Goal: Information Seeking & Learning: Learn about a topic

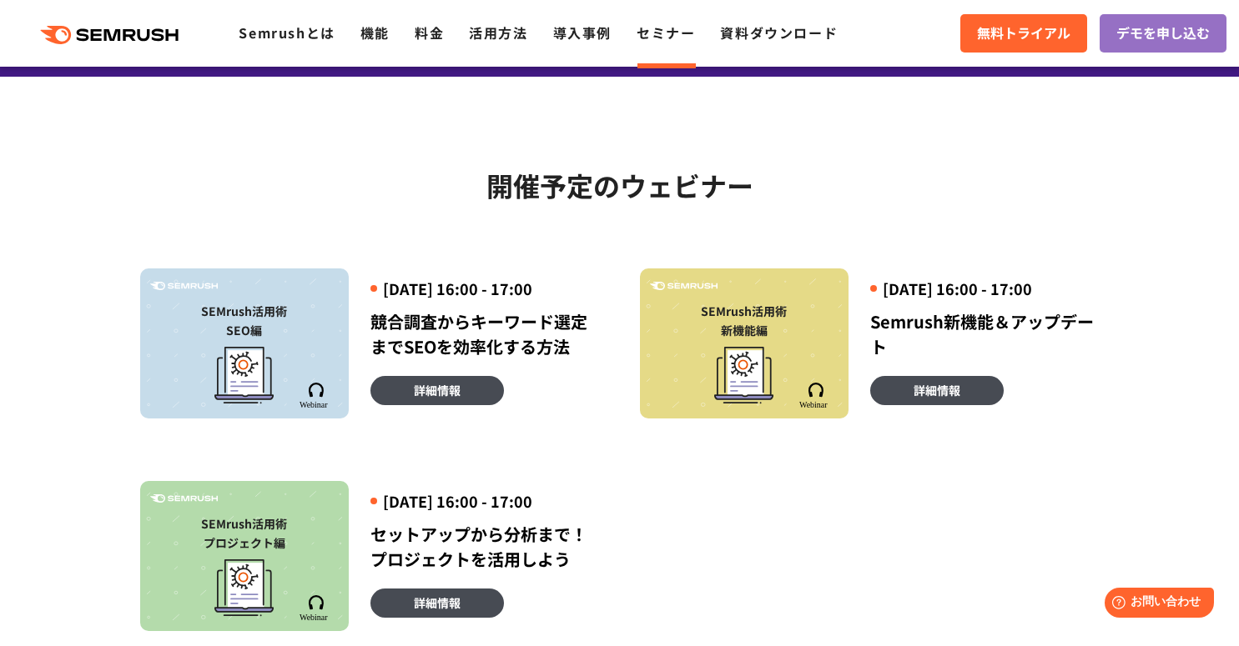
scroll to position [300, 0]
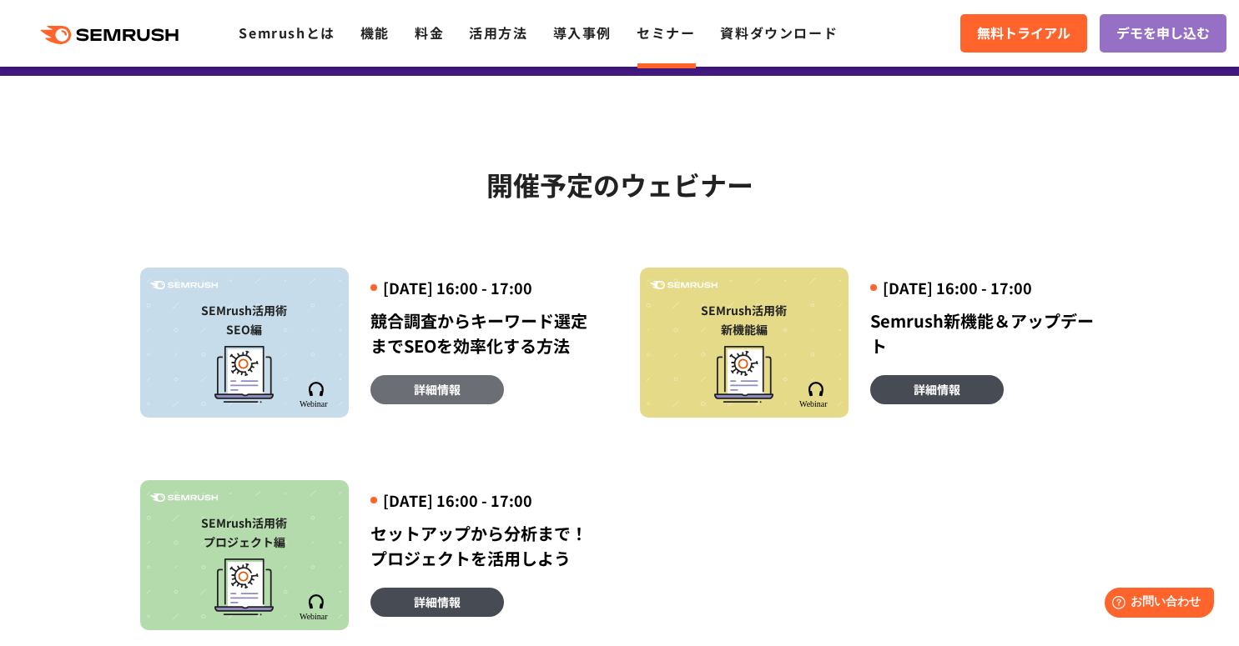
click at [474, 400] on link "詳細情報" at bounding box center [436, 389] width 133 height 29
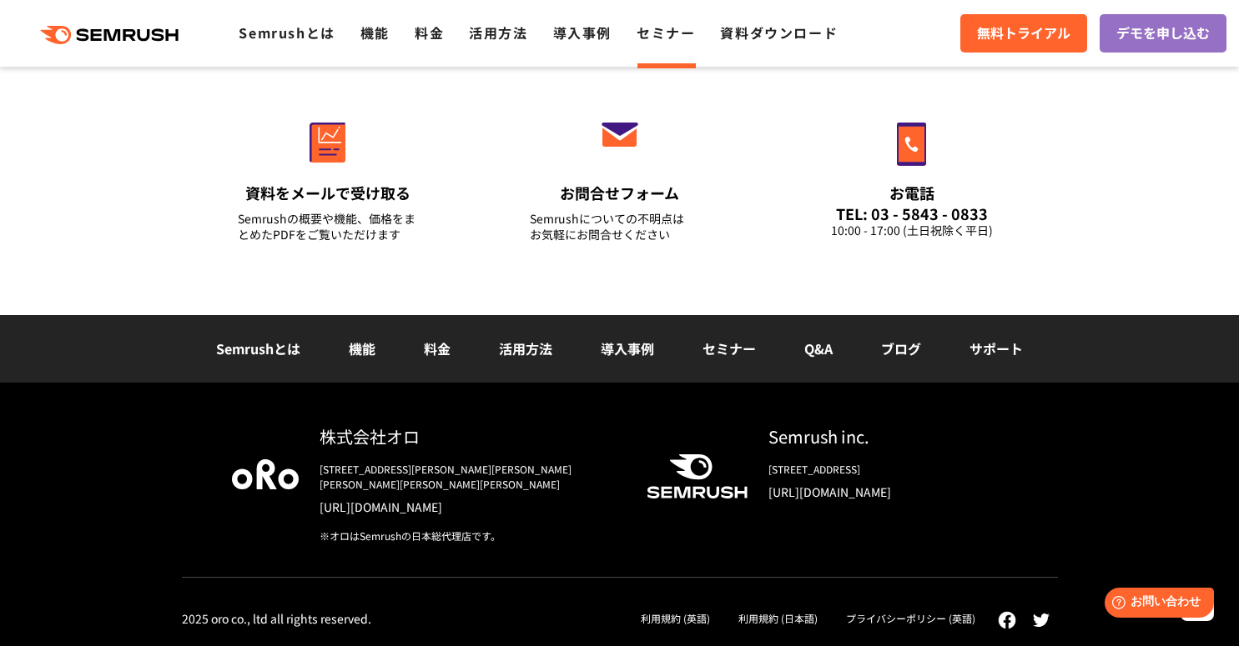
scroll to position [1859, 0]
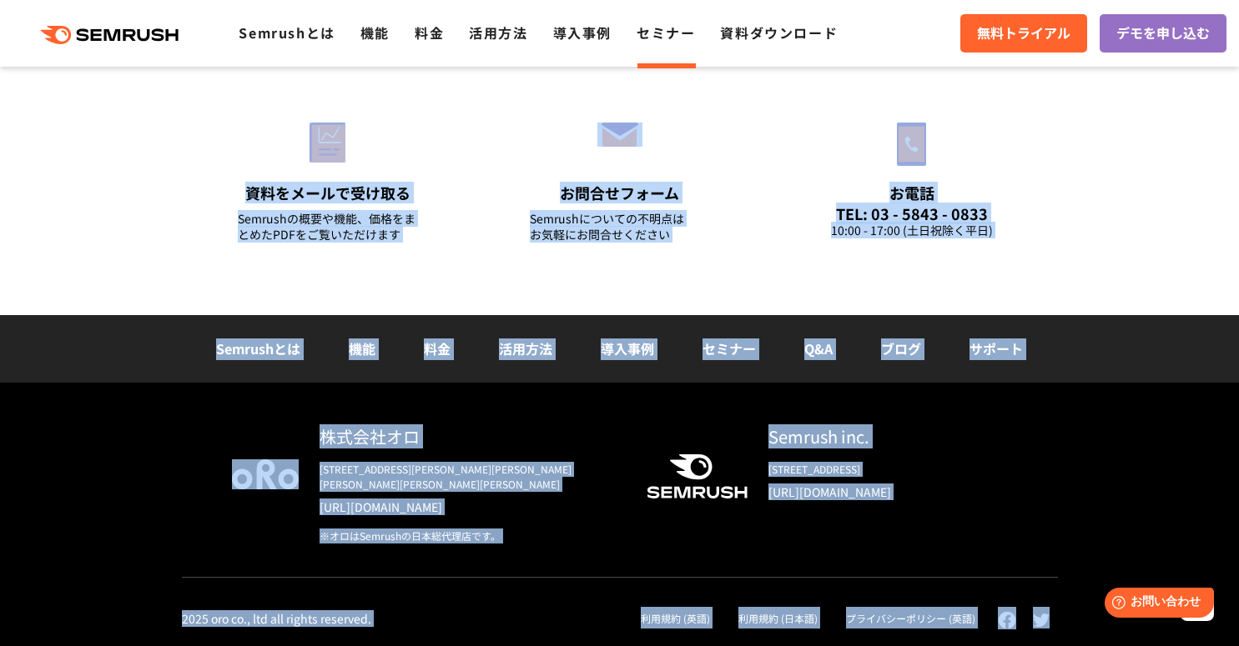
drag, startPoint x: 1062, startPoint y: 621, endPoint x: 168, endPoint y: 131, distance: 1019.4
click at [168, 130] on footer "その他お問い合わせ 資料をメールで受け取る Semrushの概要や機能、価格をまとめたPDFをご覧いただけます お問合せフォーム Semrushについての不明…" at bounding box center [619, 309] width 1239 height 676
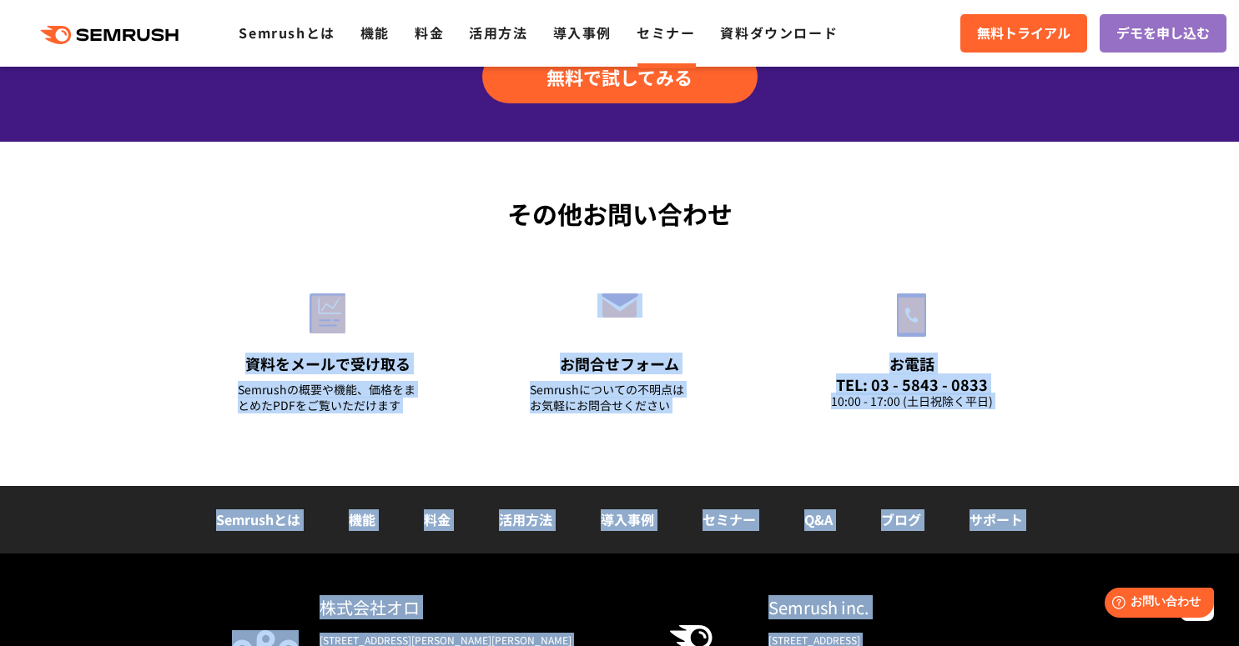
scroll to position [1659, 0]
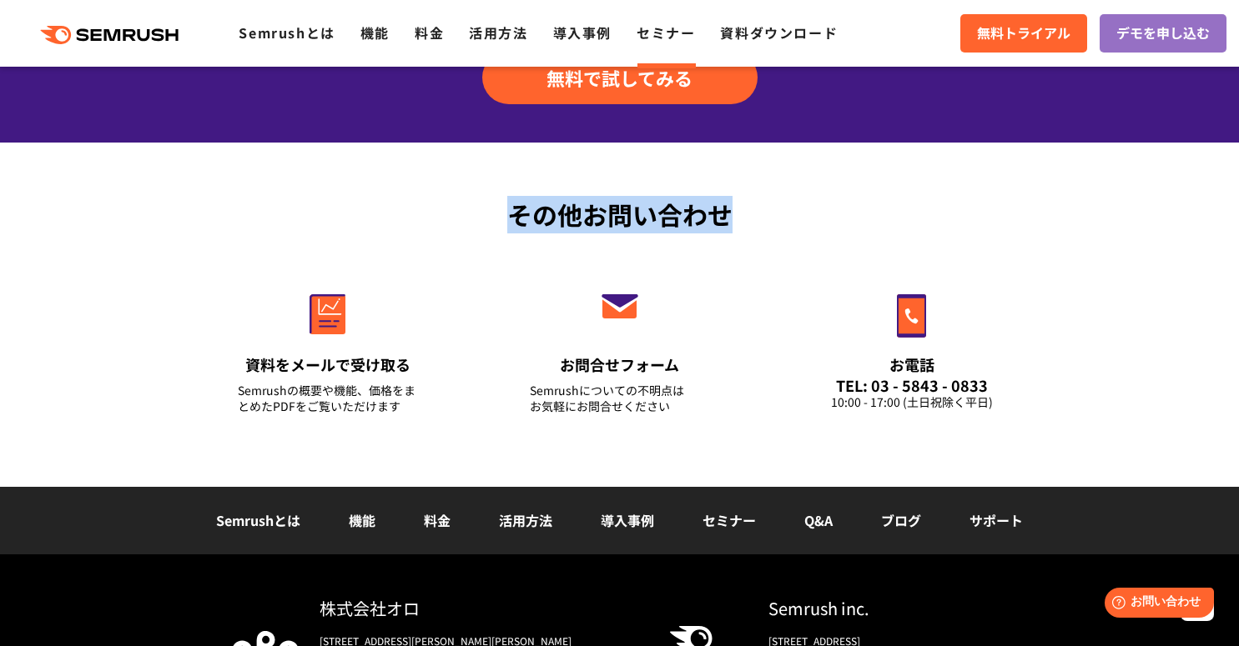
drag, startPoint x: 807, startPoint y: 273, endPoint x: 475, endPoint y: 225, distance: 336.2
click at [475, 225] on div "その他お問い合わせ 資料をメールで受け取る Semrushの概要や機能、価格をまとめたPDFをご覧いただけます お問合せフォーム Semrushについての不明…" at bounding box center [619, 315] width 1239 height 344
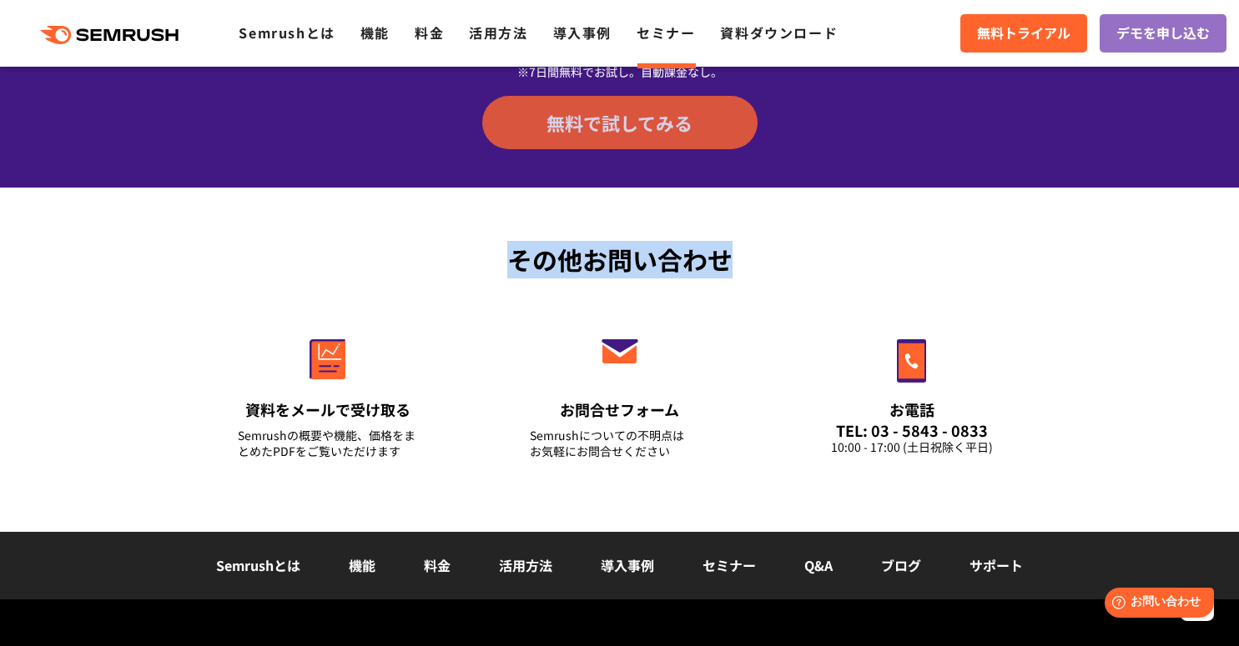
scroll to position [1459, 0]
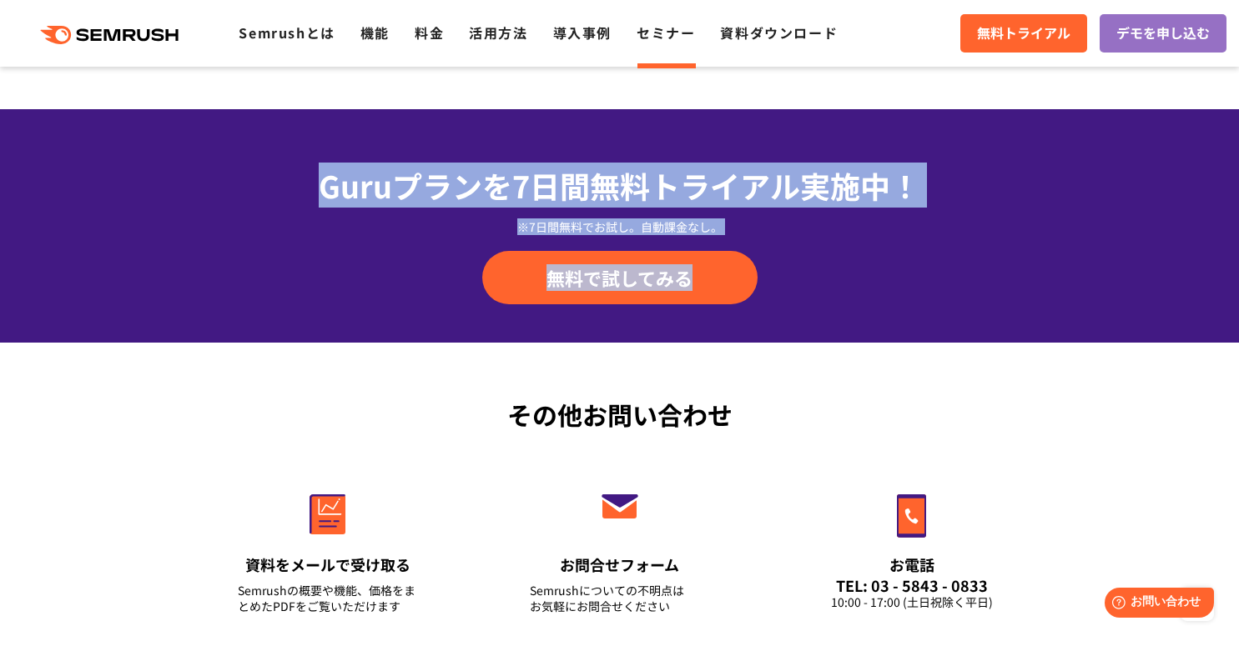
drag, startPoint x: 820, startPoint y: 367, endPoint x: 373, endPoint y: 189, distance: 481.1
click at [373, 189] on div "Guruプランを7日間 無料トライアル実施中！ ※7日間無料でお試し。自動課金なし。 無料で試してみる" at bounding box center [619, 226] width 1239 height 234
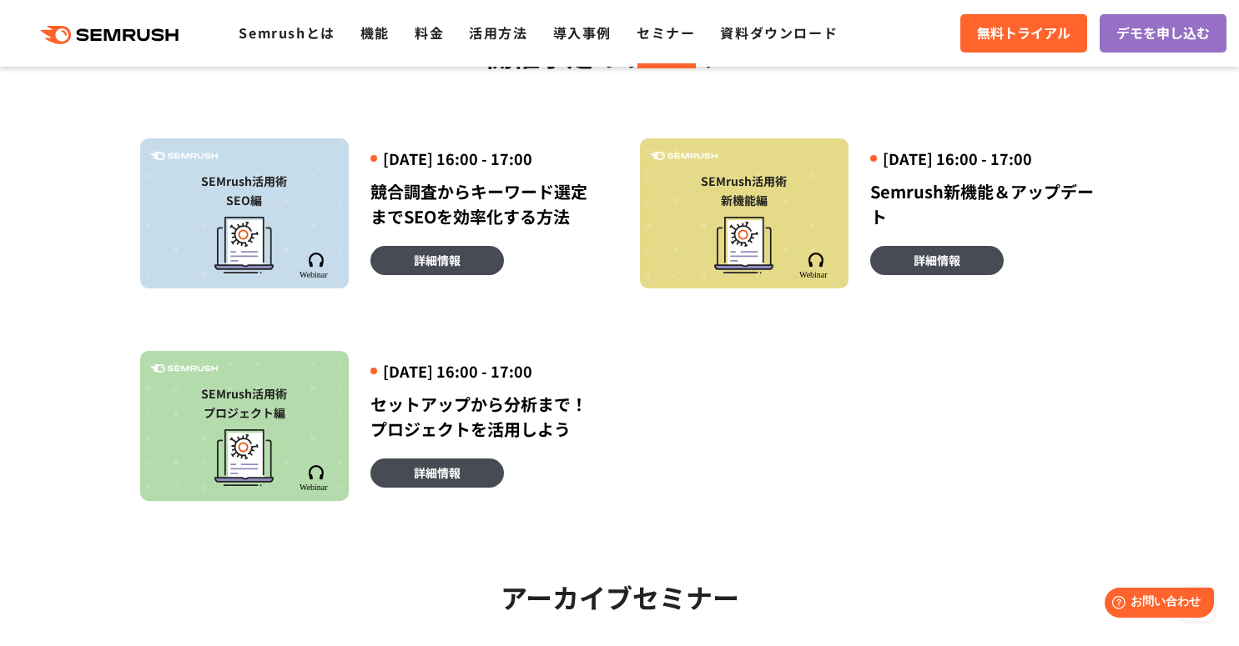
scroll to position [0, 0]
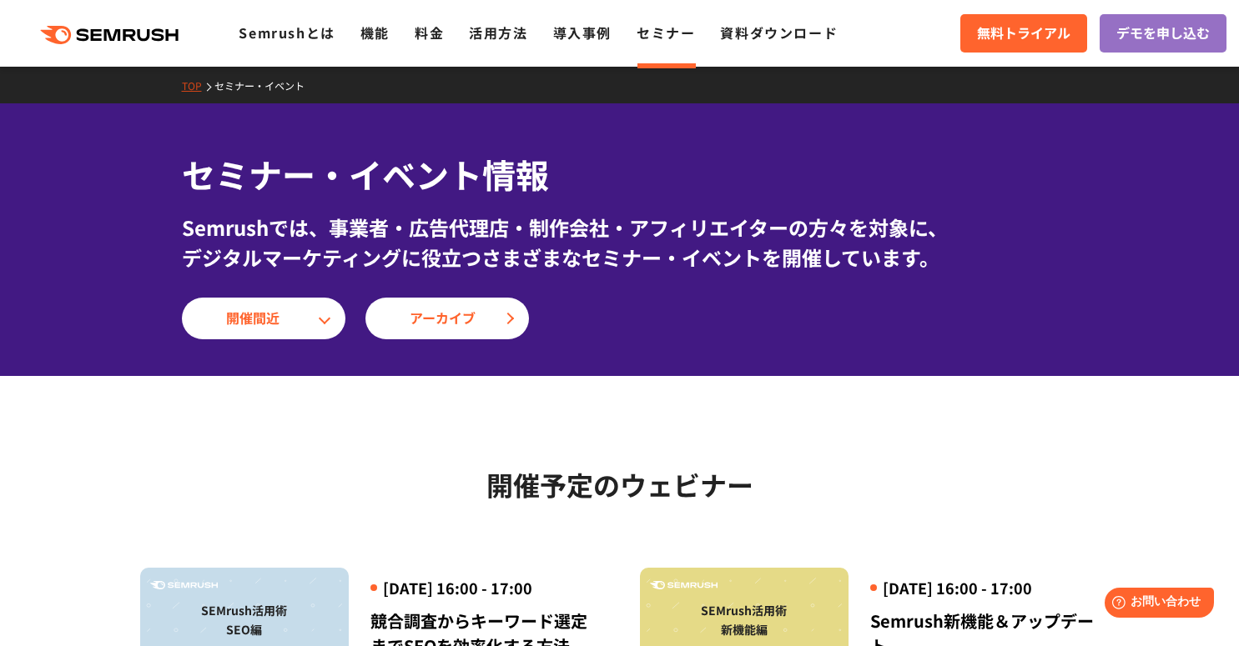
click at [592, 240] on div "Semrushでは、事業者・広告代理店・制作会社・アフィリエイターの方々を対象に、 デジタルマーケティングに役立つさまざまなセミナー・イベントを開催しています。" at bounding box center [620, 243] width 876 height 60
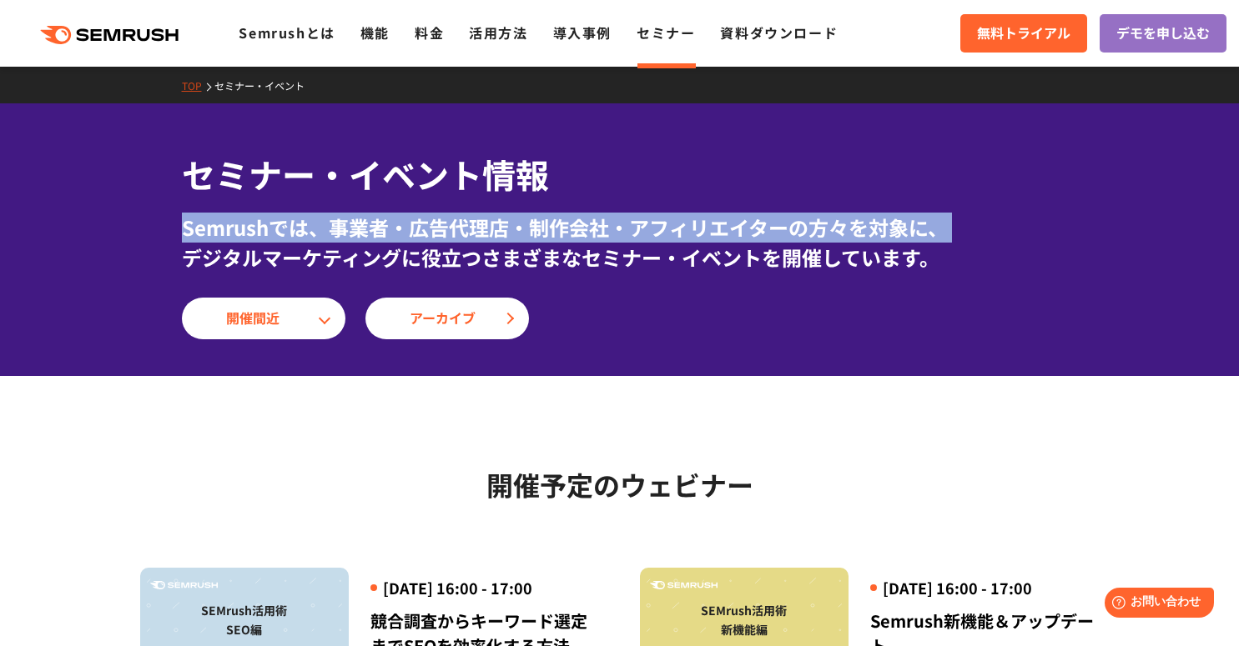
click at [592, 240] on div "Semrushでは、事業者・広告代理店・制作会社・アフィリエイターの方々を対象に、 デジタルマーケティングに役立つさまざまなセミナー・イベントを開催しています。" at bounding box center [620, 243] width 876 height 60
click at [586, 269] on div "Semrushでは、事業者・広告代理店・制作会社・アフィリエイターの方々を対象に、 デジタルマーケティングに役立つさまざまなセミナー・イベントを開催しています。" at bounding box center [620, 243] width 876 height 60
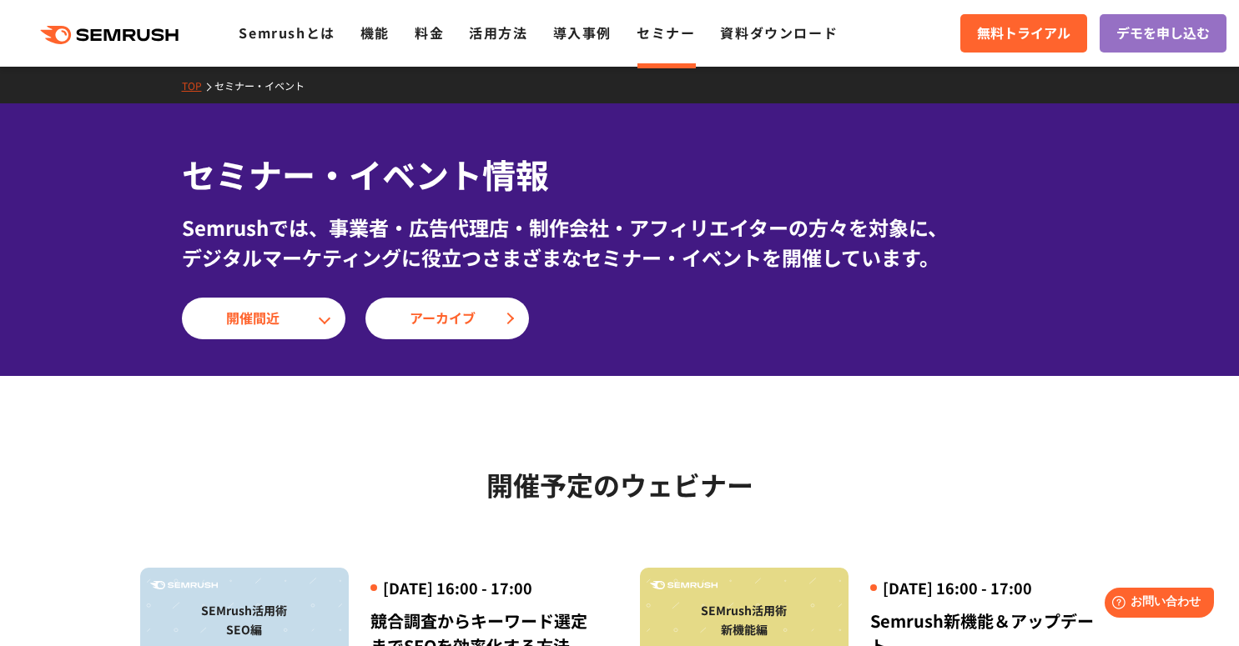
click at [586, 269] on div "Semrushでは、事業者・広告代理店・制作会社・アフィリエイターの方々を対象に、 デジタルマーケティングに役立つさまざまなセミナー・イベントを開催しています。" at bounding box center [620, 243] width 876 height 60
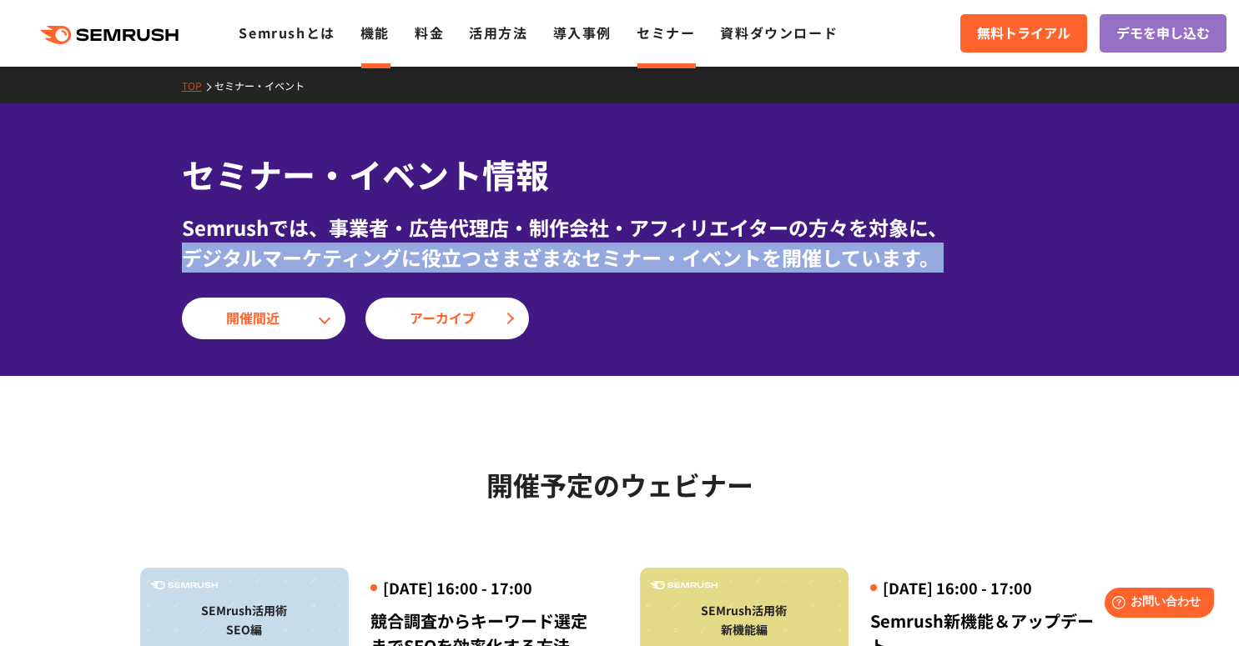
click at [381, 38] on link "機能" at bounding box center [374, 33] width 29 height 20
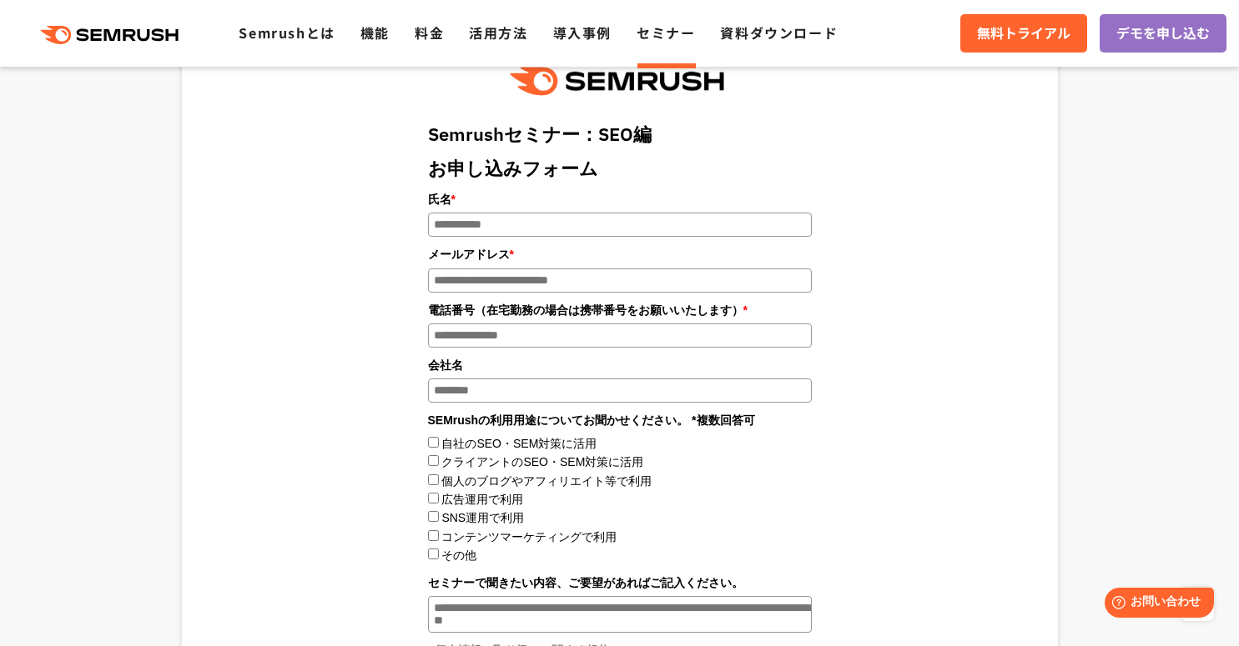
scroll to position [2108, 0]
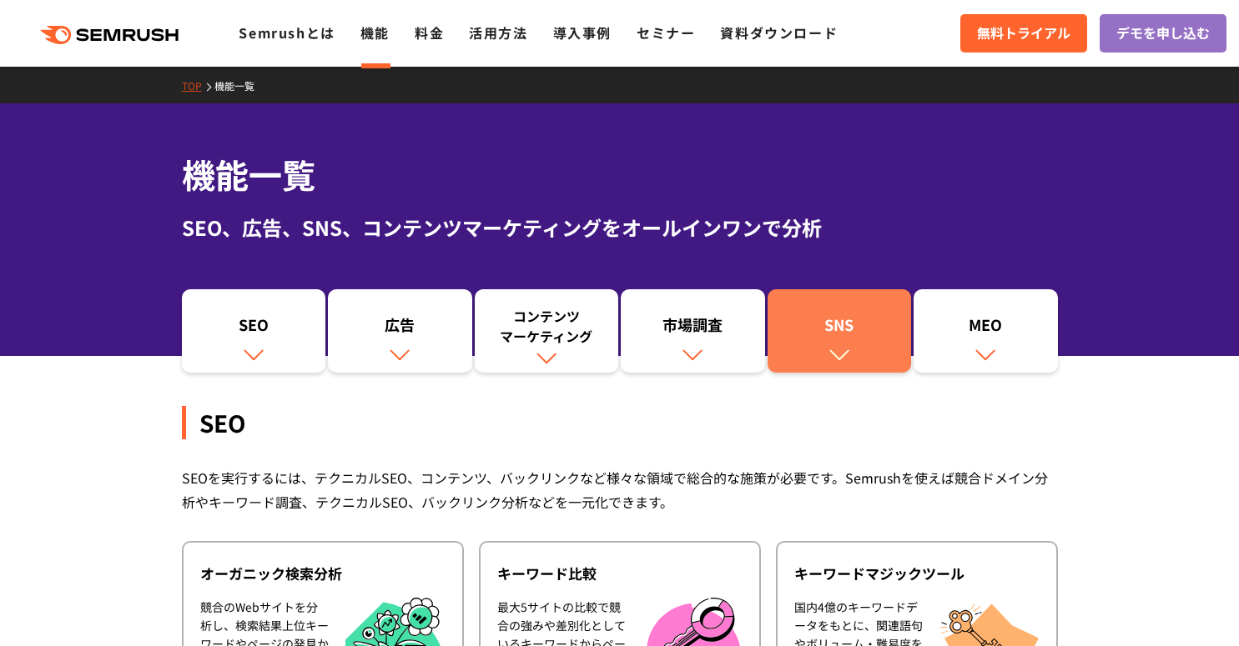
click at [839, 320] on div "SNS" at bounding box center [840, 328] width 128 height 28
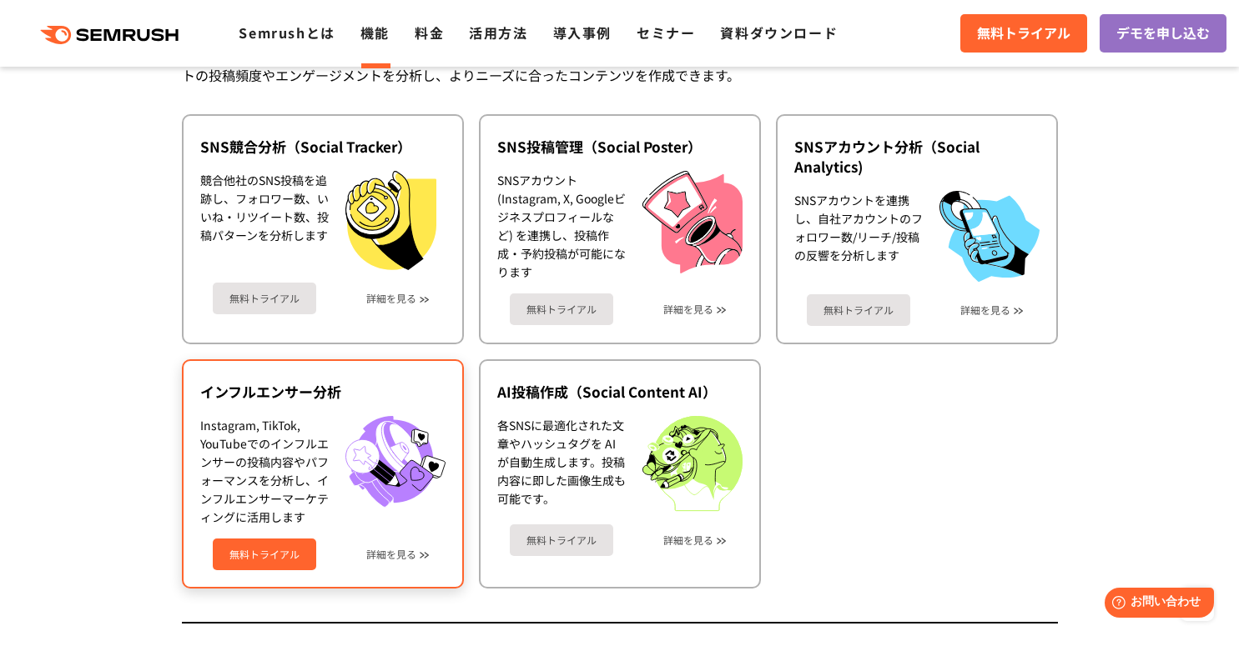
scroll to position [3592, 0]
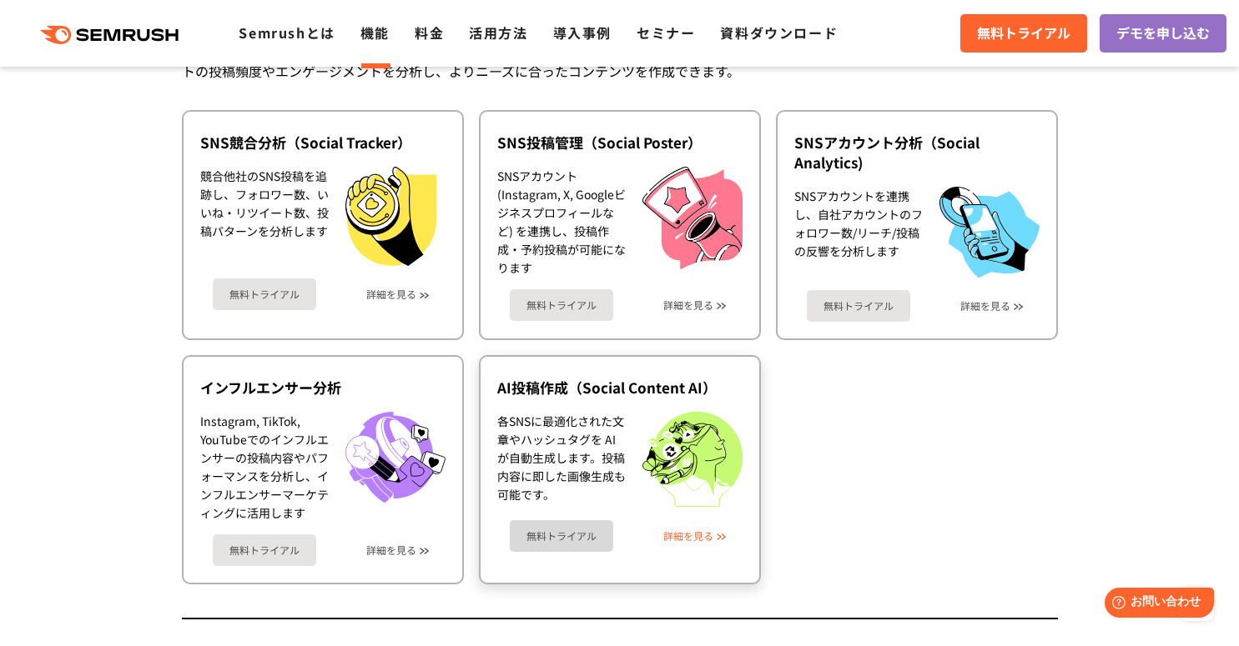
click at [709, 532] on link "詳細を見る" at bounding box center [688, 536] width 50 height 12
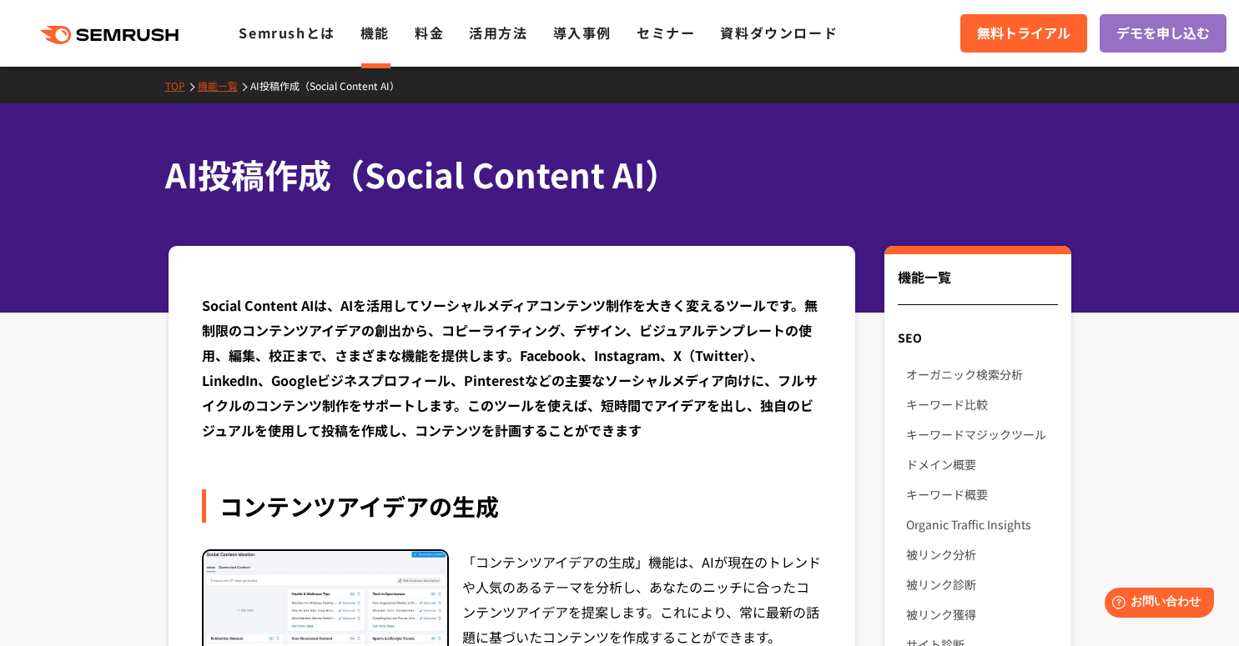
click at [150, 174] on div "AI投稿作成（Social Content AI）" at bounding box center [619, 207] width 1239 height 209
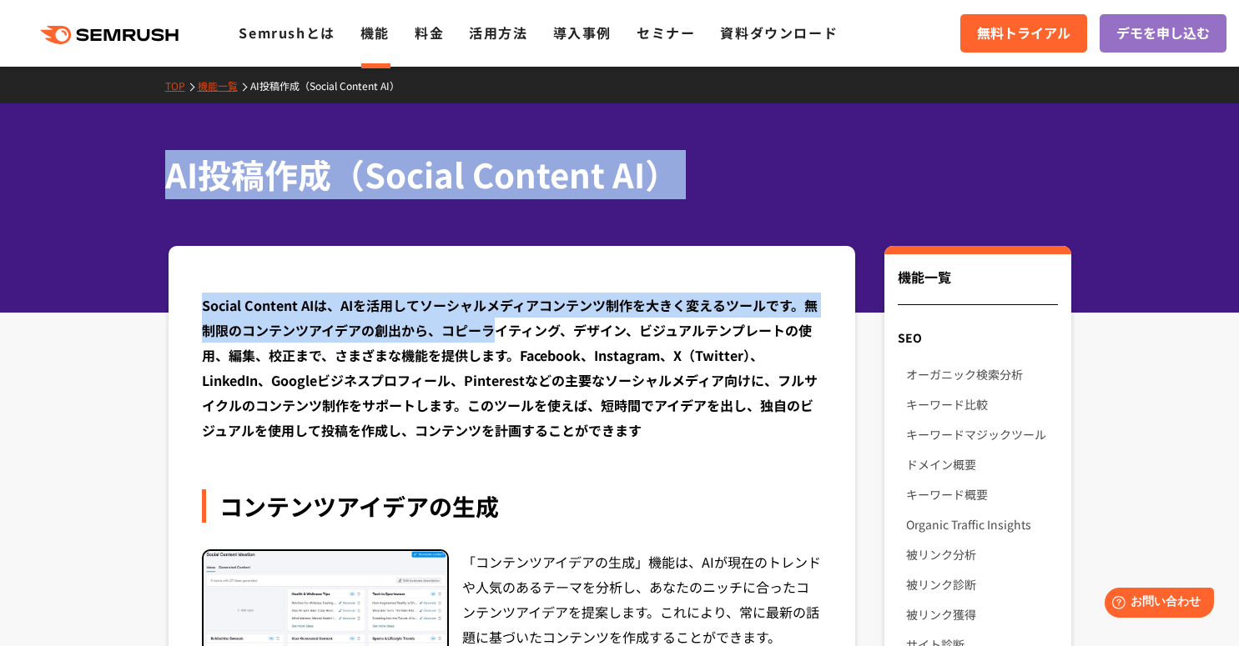
drag, startPoint x: 163, startPoint y: 183, endPoint x: 506, endPoint y: 374, distance: 392.7
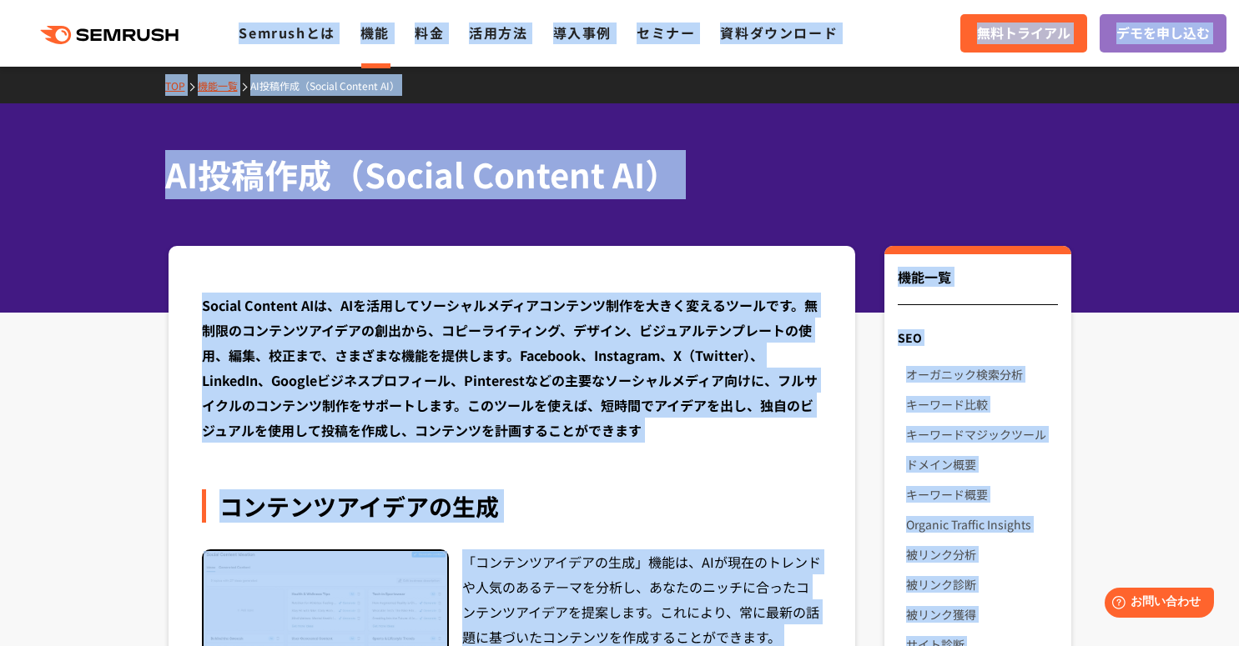
drag, startPoint x: 1070, startPoint y: 621, endPoint x: 18, endPoint y: 21, distance: 1211.1
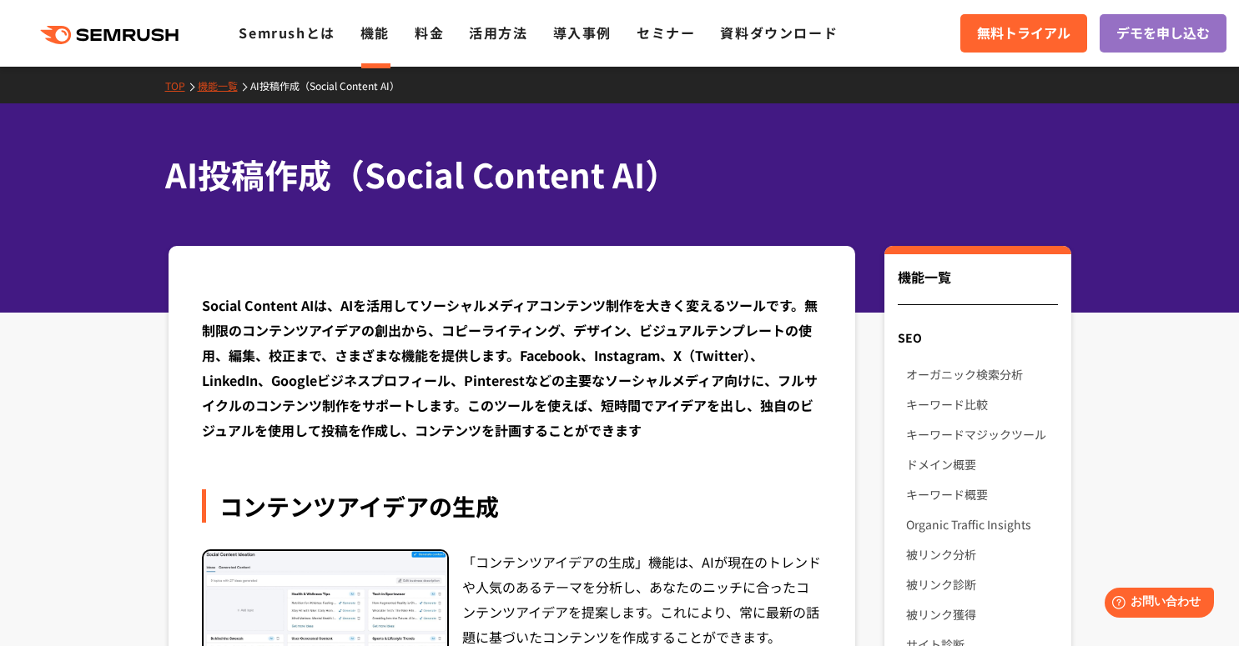
click at [4, 9] on div ".cls {fill: #FF642D;} .cls {fill: #FF642D;} Semrushとは 機能 料金 活用方法 導入事例 セミナー 資料ダウ…" at bounding box center [619, 33] width 1239 height 50
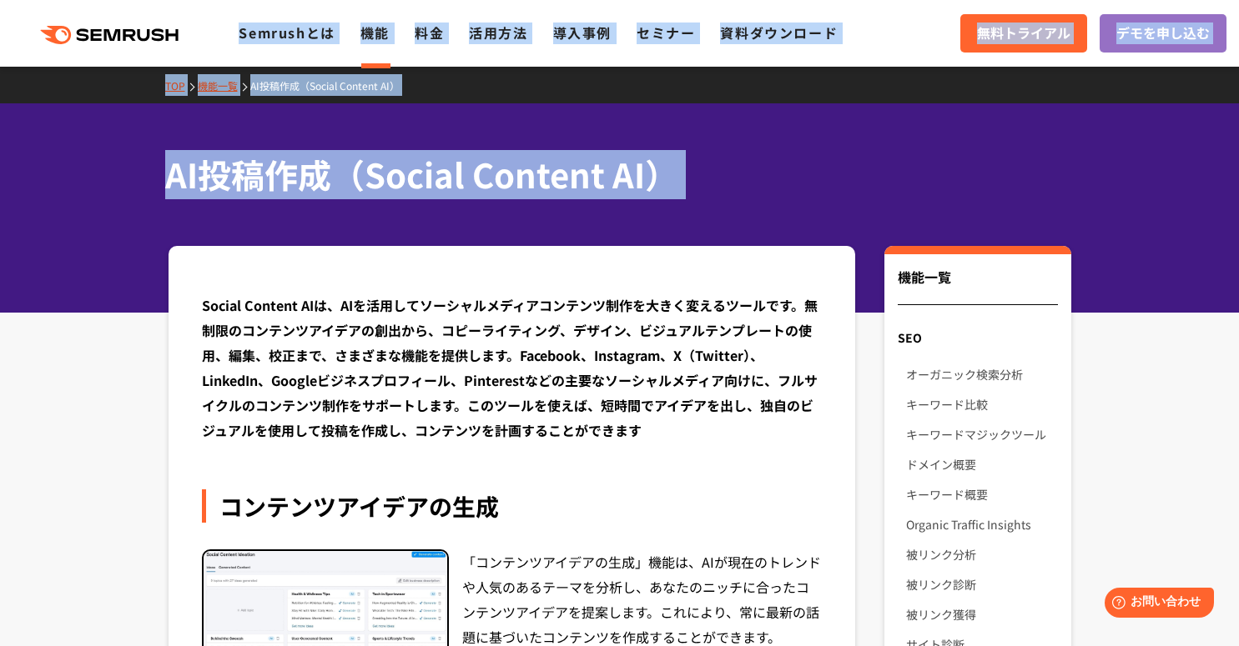
drag, startPoint x: 4, startPoint y: 9, endPoint x: 535, endPoint y: 278, distance: 595.3
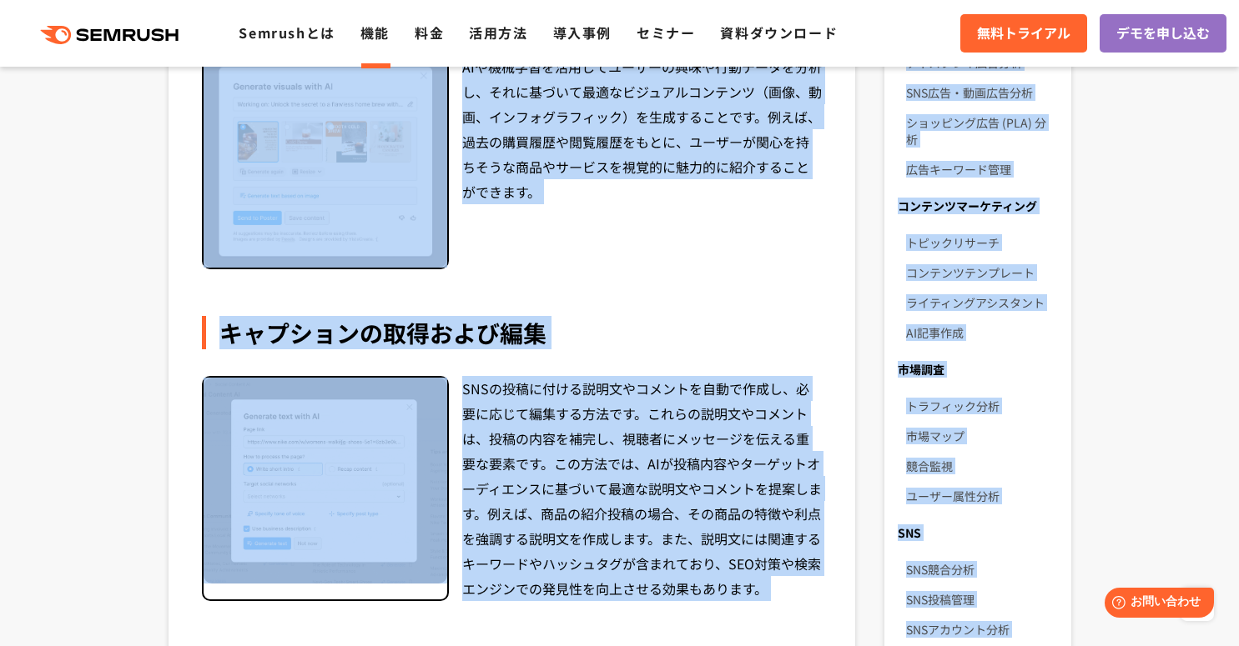
scroll to position [767, 0]
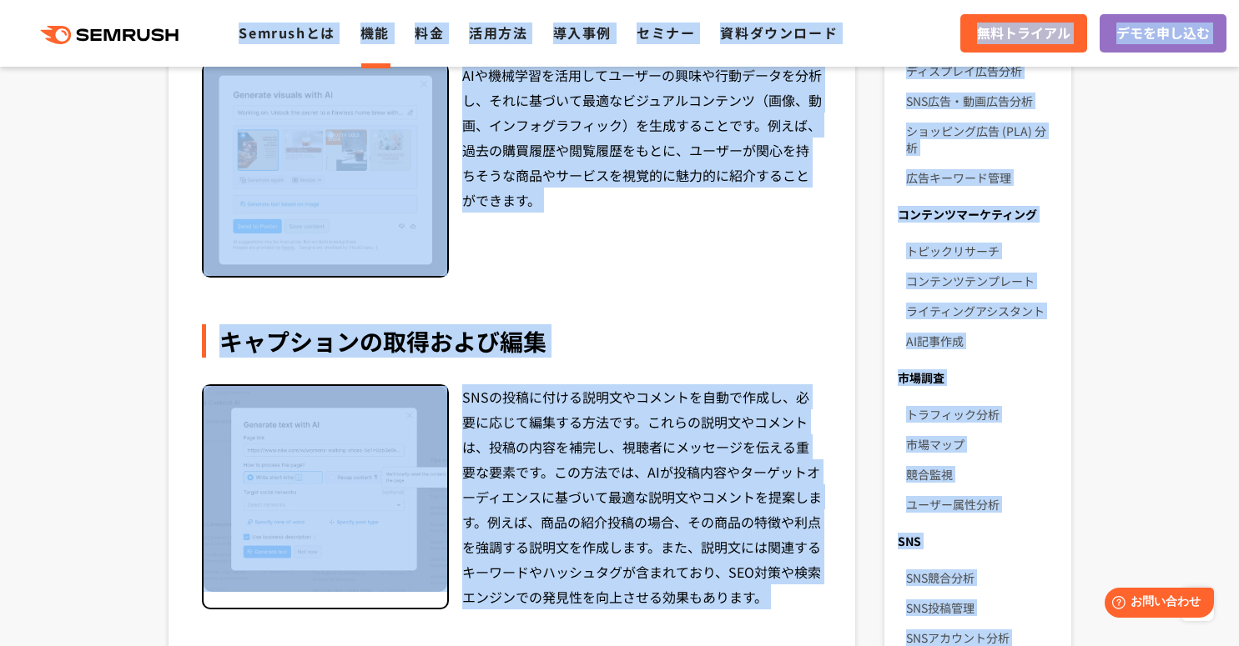
drag, startPoint x: 1068, startPoint y: 625, endPoint x: 56, endPoint y: 22, distance: 1178.5
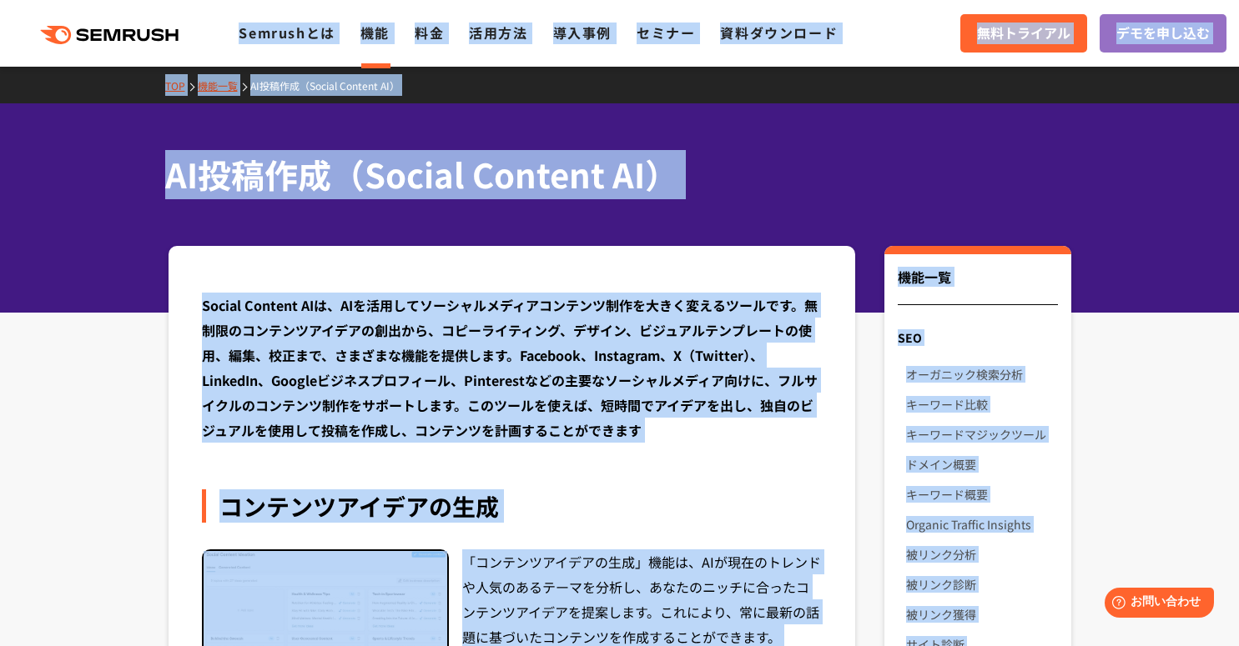
click at [420, 122] on div "AI投稿作成（Social Content AI）" at bounding box center [619, 207] width 1239 height 209
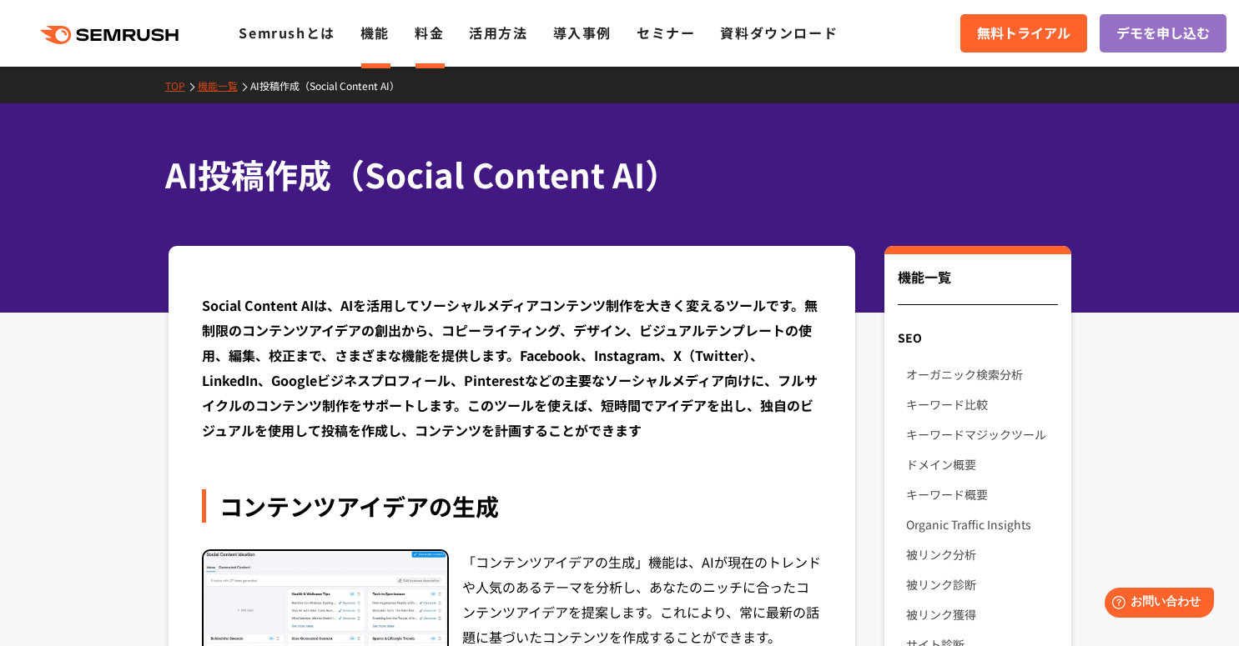
click at [432, 33] on link "料金" at bounding box center [429, 33] width 29 height 20
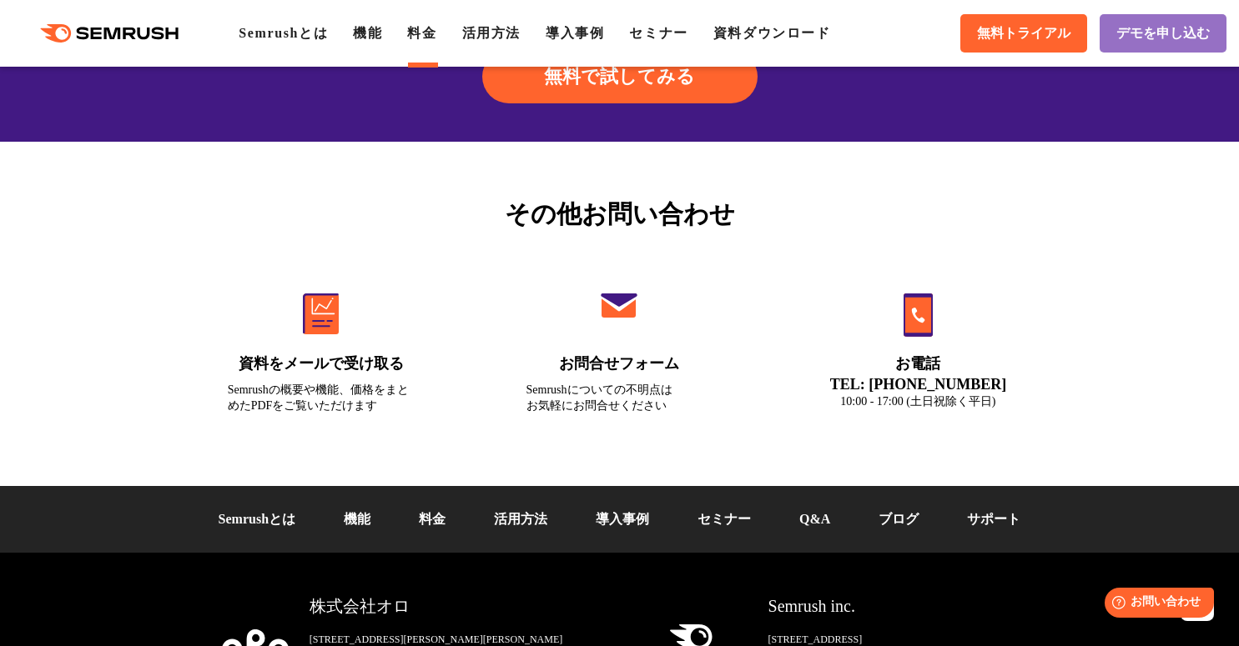
scroll to position [5734, 0]
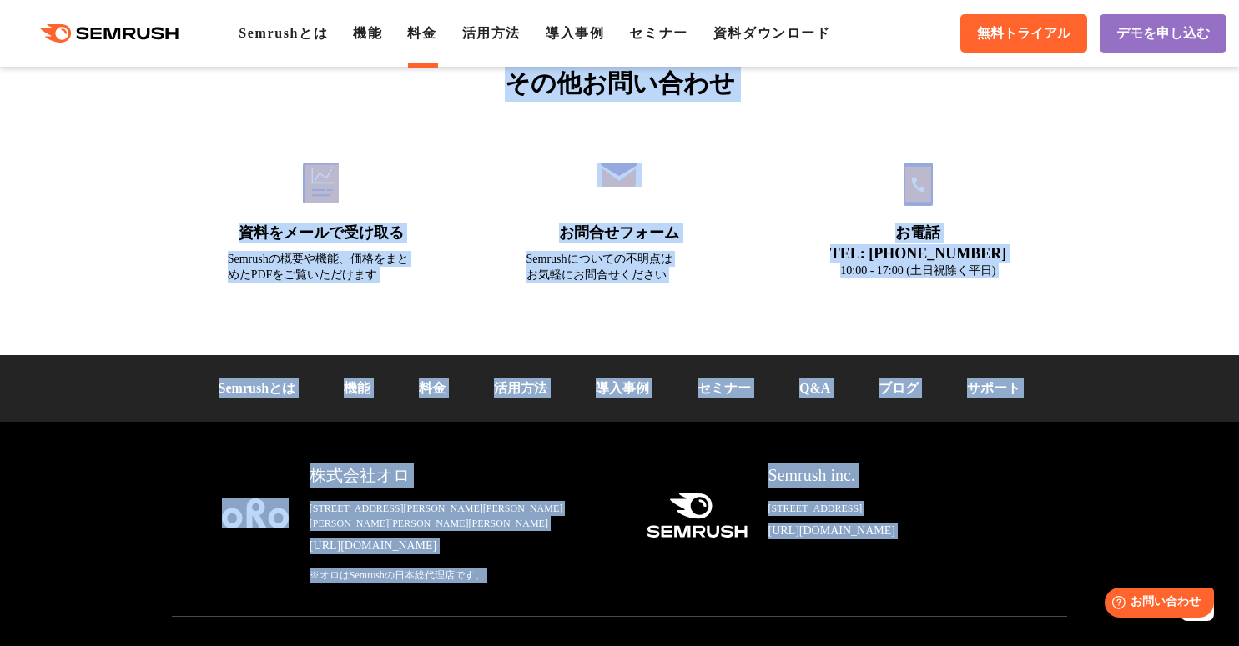
drag, startPoint x: 168, startPoint y: 164, endPoint x: 1063, endPoint y: 640, distance: 1014.1
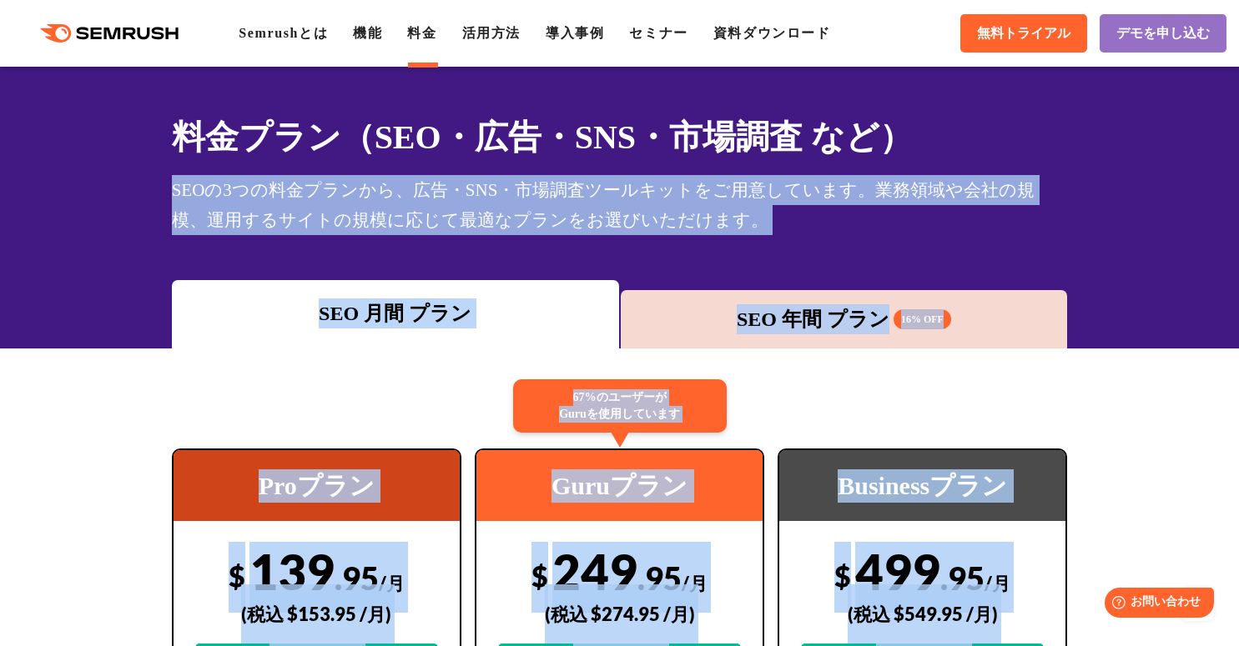
scroll to position [0, 0]
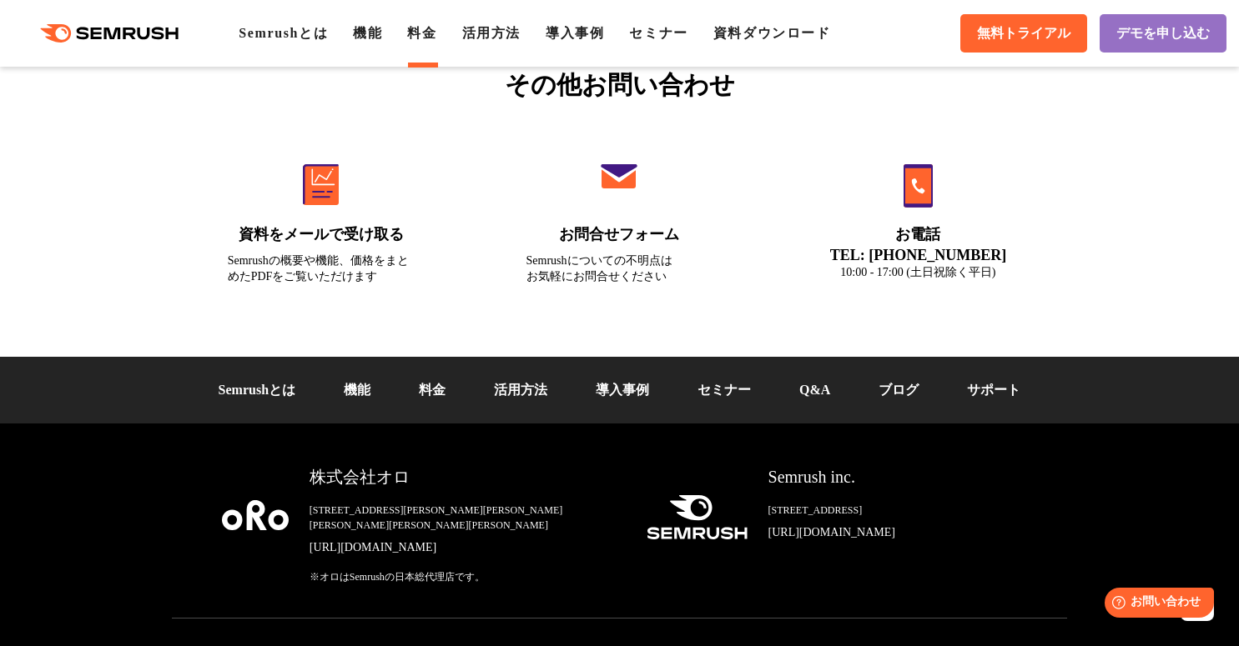
scroll to position [5734, 0]
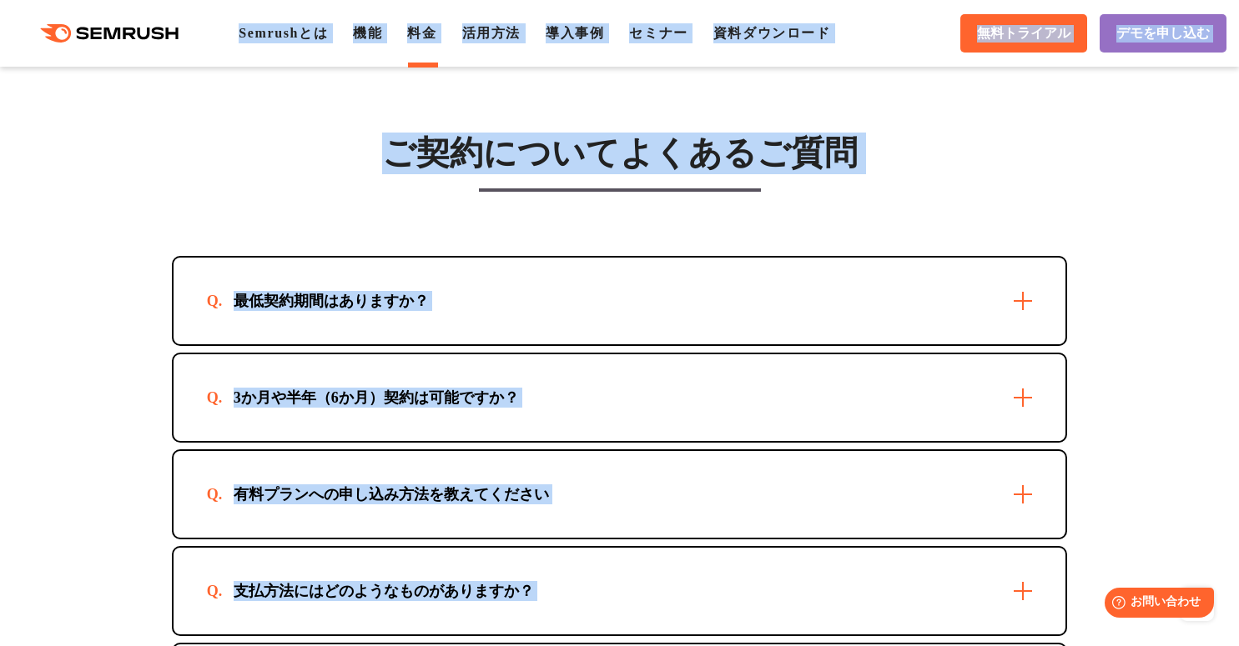
drag, startPoint x: 467, startPoint y: 630, endPoint x: 54, endPoint y: 8, distance: 746.7
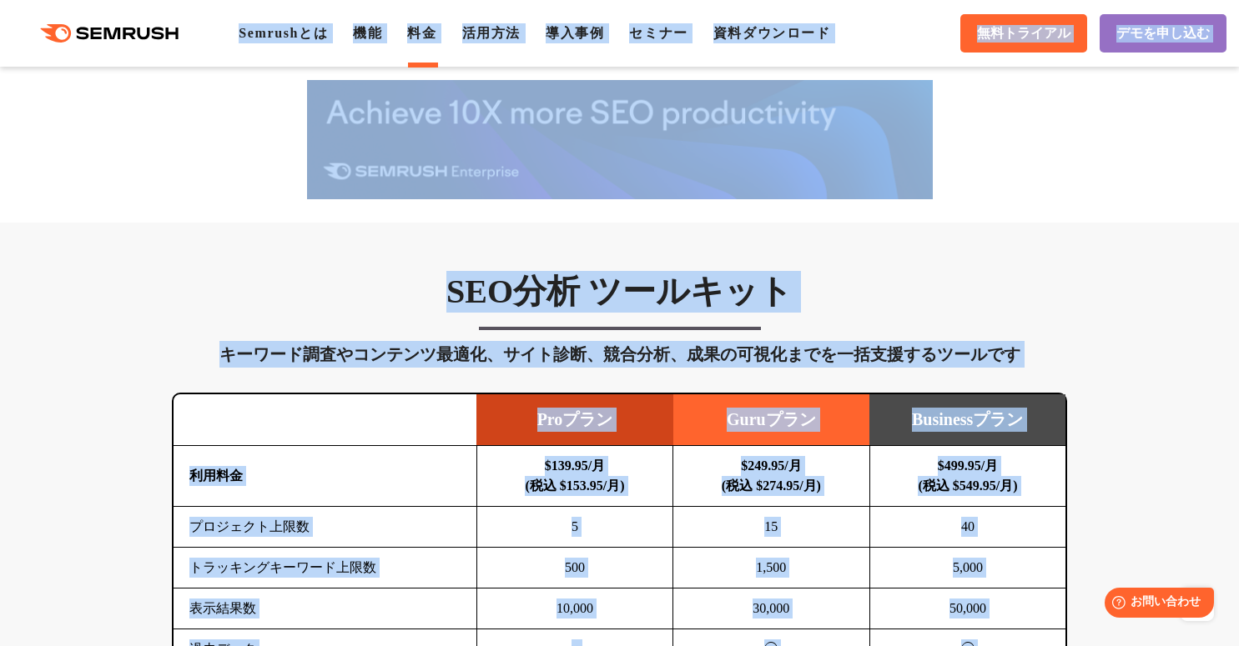
scroll to position [0, 0]
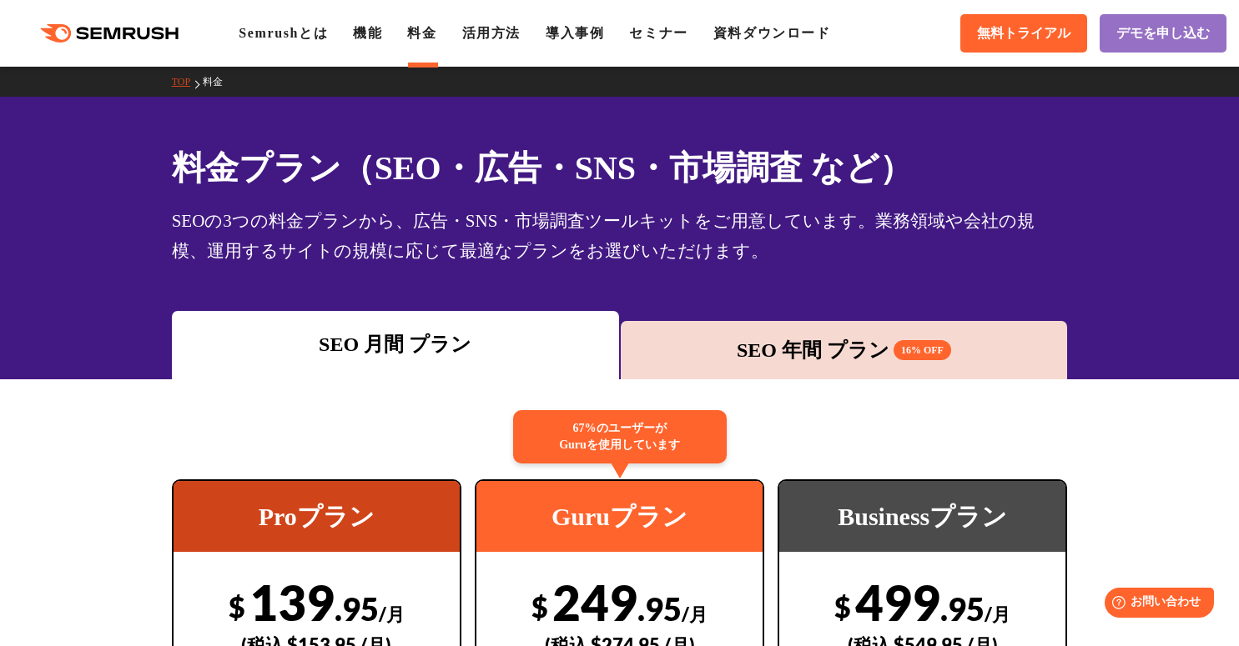
click at [14, 20] on div ".cls {fill: #FF642D;} .cls {fill: #FF642D;} Semrushとは 機能 料金 活用方法 導入事例 セミナー 資料ダウ…" at bounding box center [619, 33] width 1239 height 50
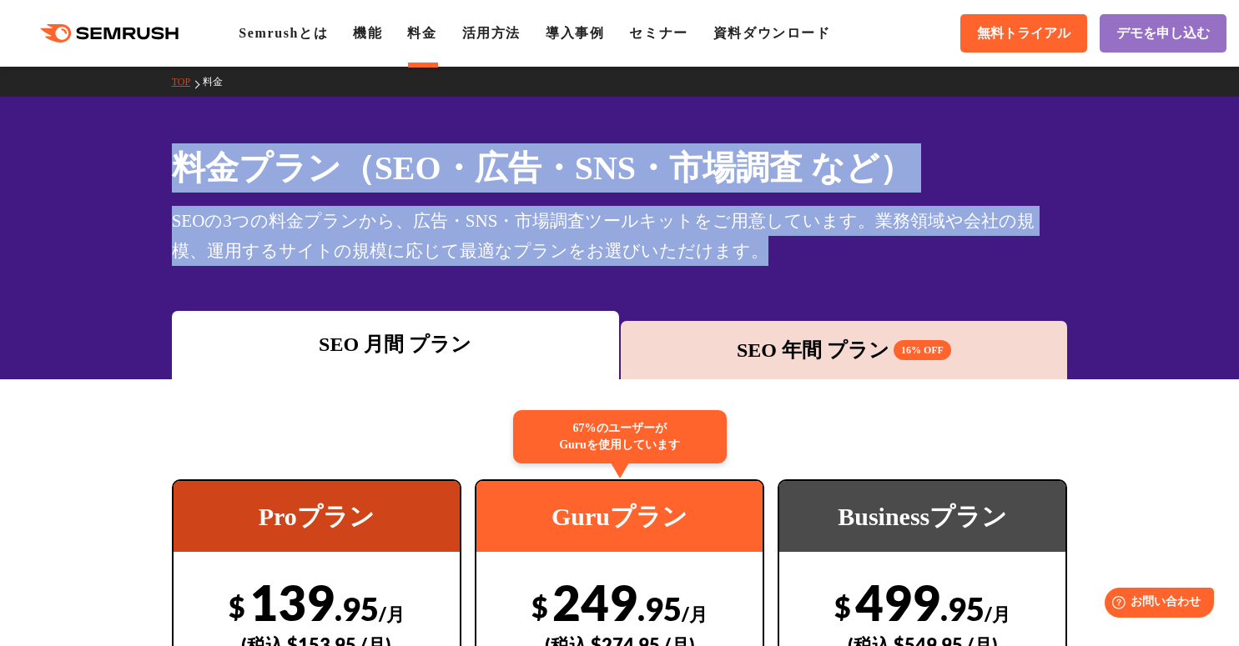
drag, startPoint x: 181, startPoint y: 161, endPoint x: 945, endPoint y: 255, distance: 769.8
click at [945, 255] on div "料金プラン（SEO・広告・SNS・市場調査 など） SEOの3つの料金プランから、広告・SNS・市場調査ツールキットをご用意しています。業務領域や会社の規模、…" at bounding box center [620, 204] width 896 height 123
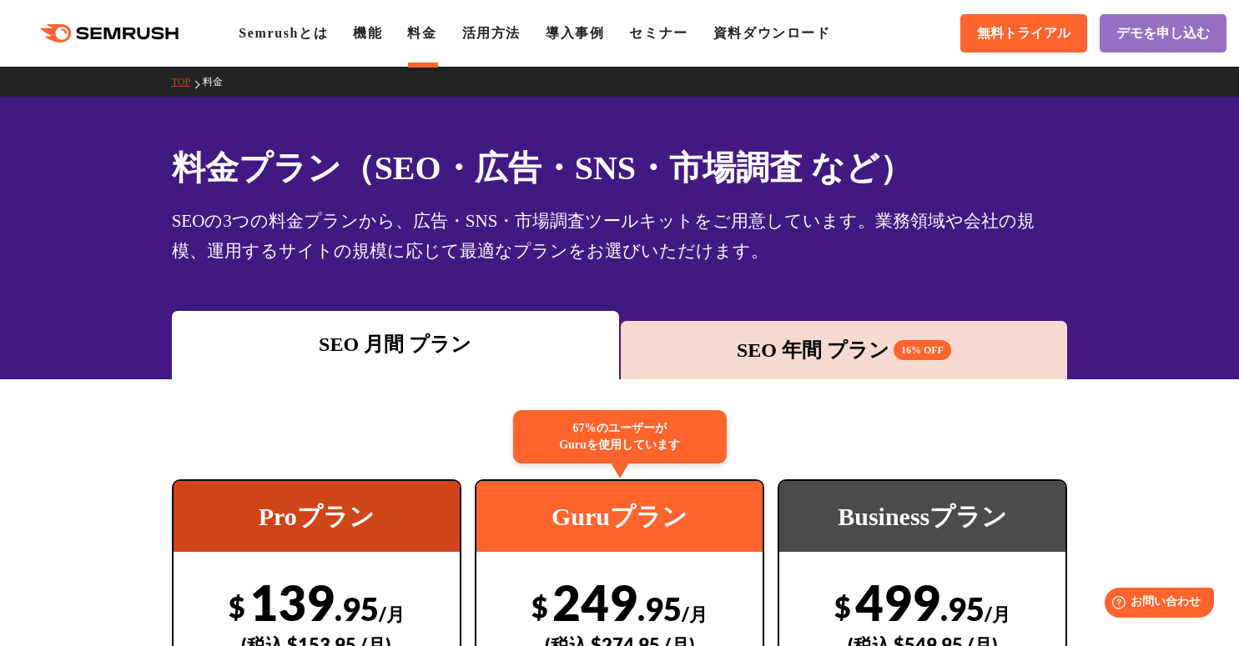
click at [611, 89] on div "TOP 料金" at bounding box center [619, 82] width 1239 height 30
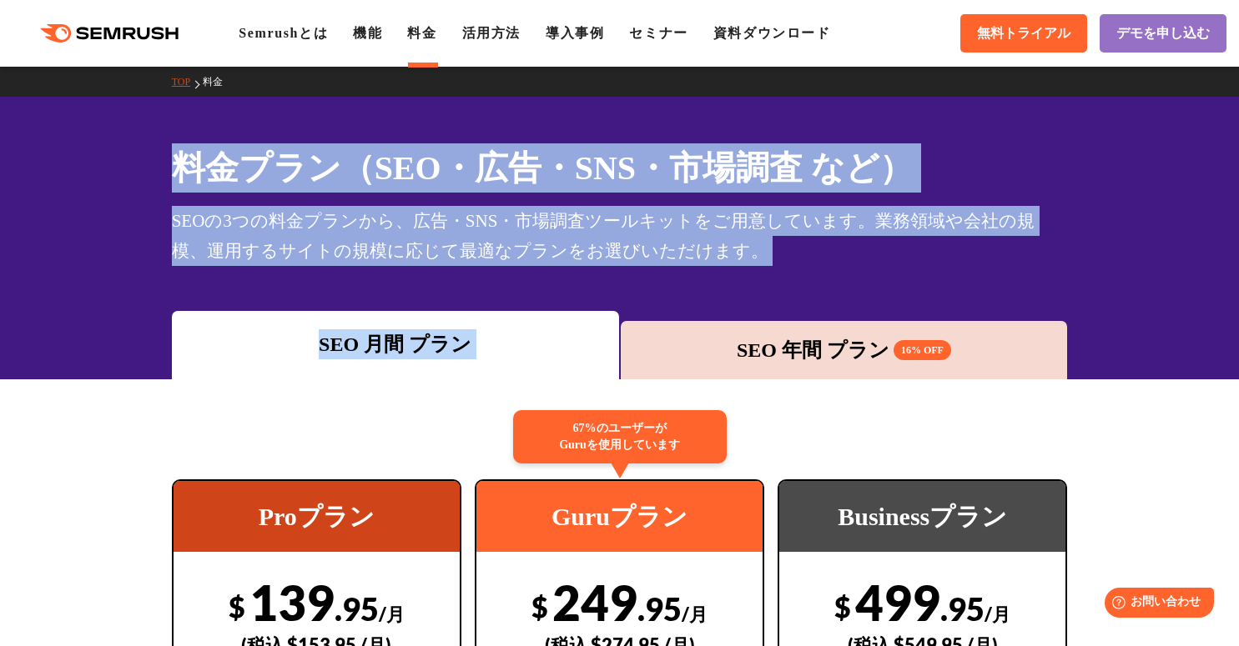
drag, startPoint x: 559, startPoint y: 139, endPoint x: 749, endPoint y: 322, distance: 263.7
click at [872, 242] on div "SEOの3つの料金プランから、広告・SNS・市場調査ツールキットをご用意しています。業務領域や会社の規模、運用するサイトの規模に応じて最適なプランをお選びいた…" at bounding box center [620, 236] width 896 height 60
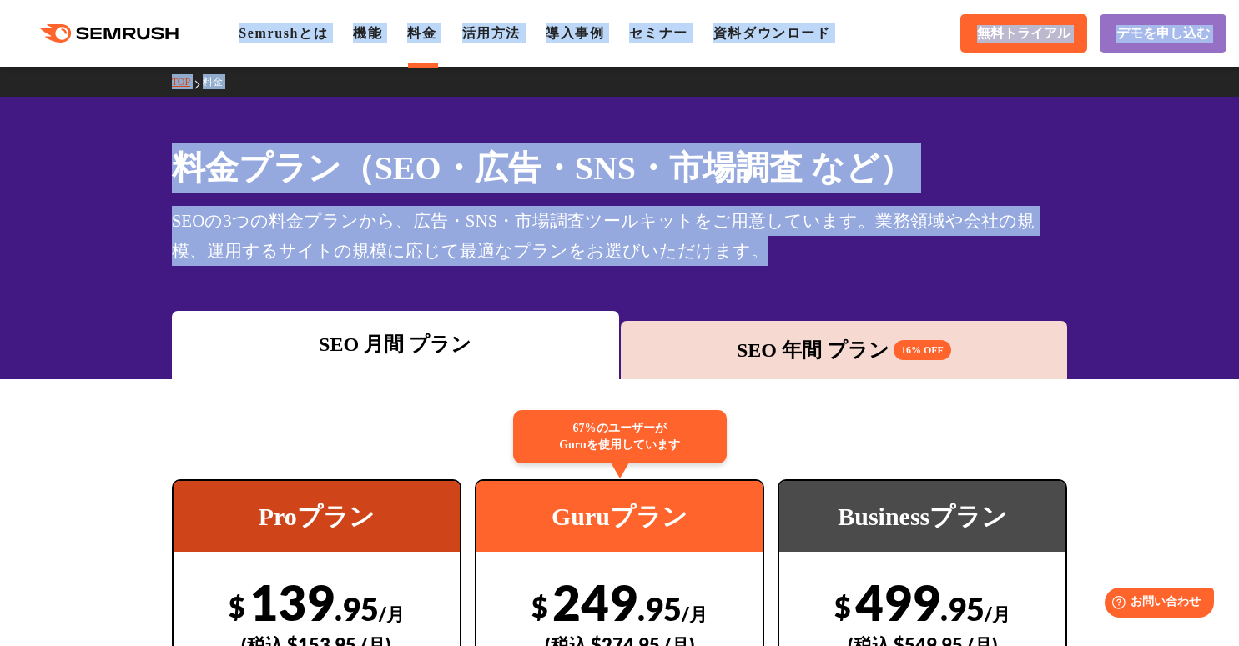
drag, startPoint x: 867, startPoint y: 250, endPoint x: 37, endPoint y: 18, distance: 862.7
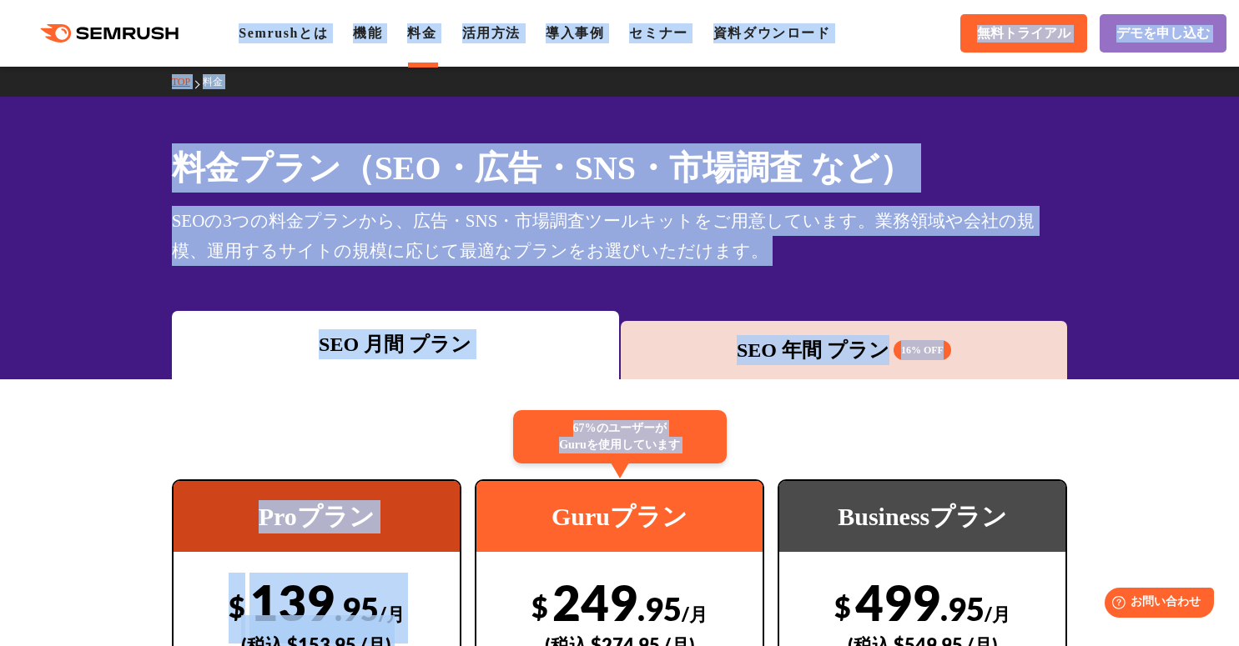
drag, startPoint x: 739, startPoint y: 447, endPoint x: 229, endPoint y: 48, distance: 647.7
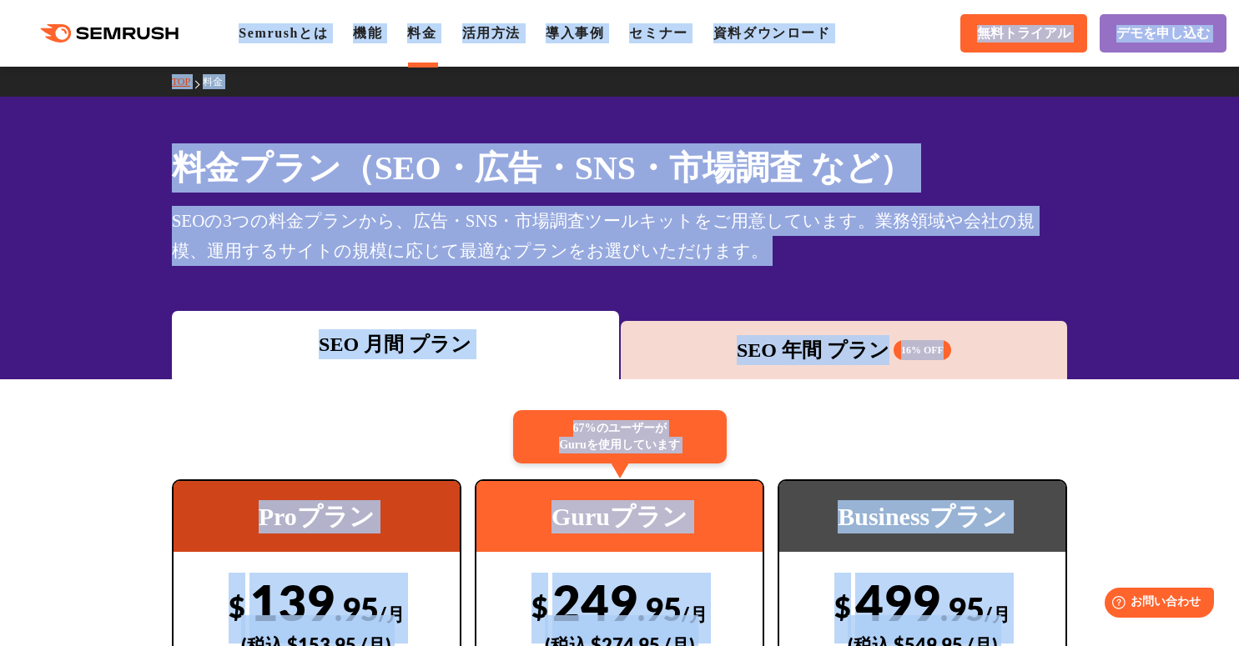
drag, startPoint x: 997, startPoint y: 537, endPoint x: 57, endPoint y: 12, distance: 1076.9
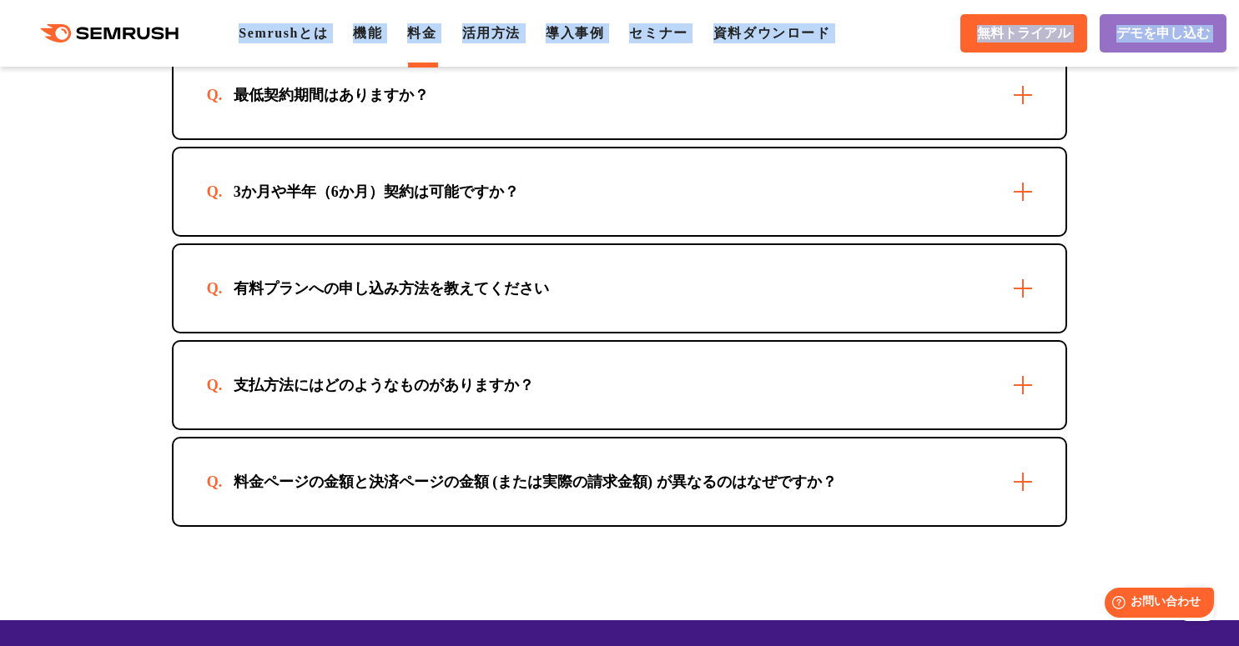
scroll to position [5734, 0]
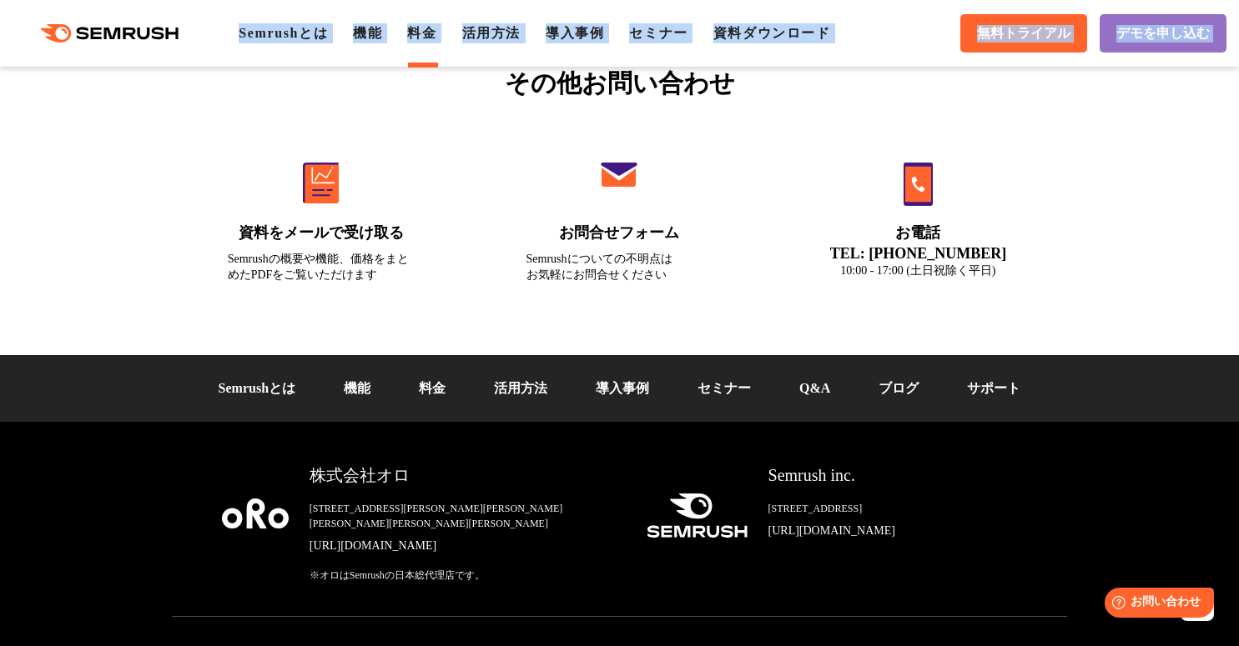
click at [445, 538] on link "[URL][DOMAIN_NAME]" at bounding box center [464, 546] width 310 height 17
